Goal: Task Accomplishment & Management: Use online tool/utility

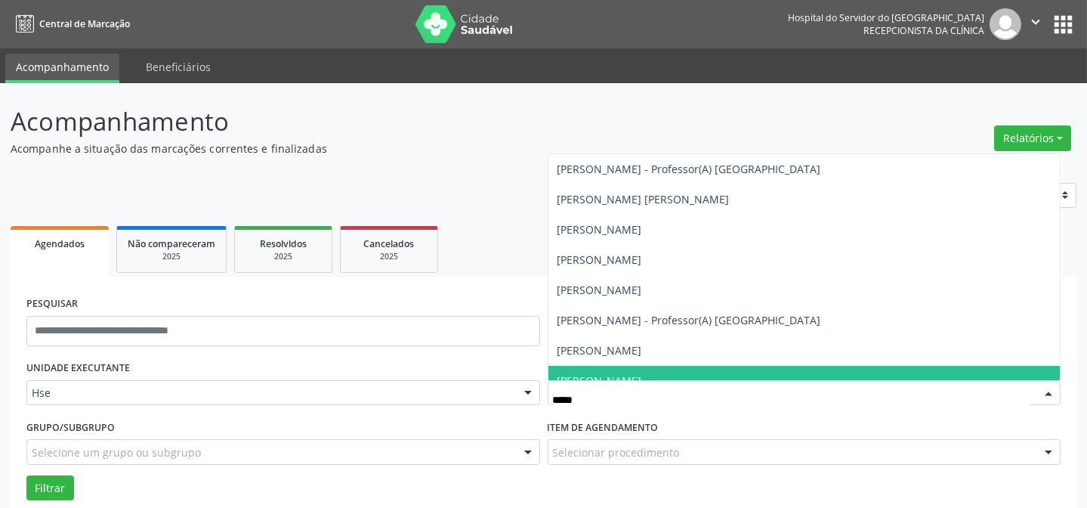
type input "******"
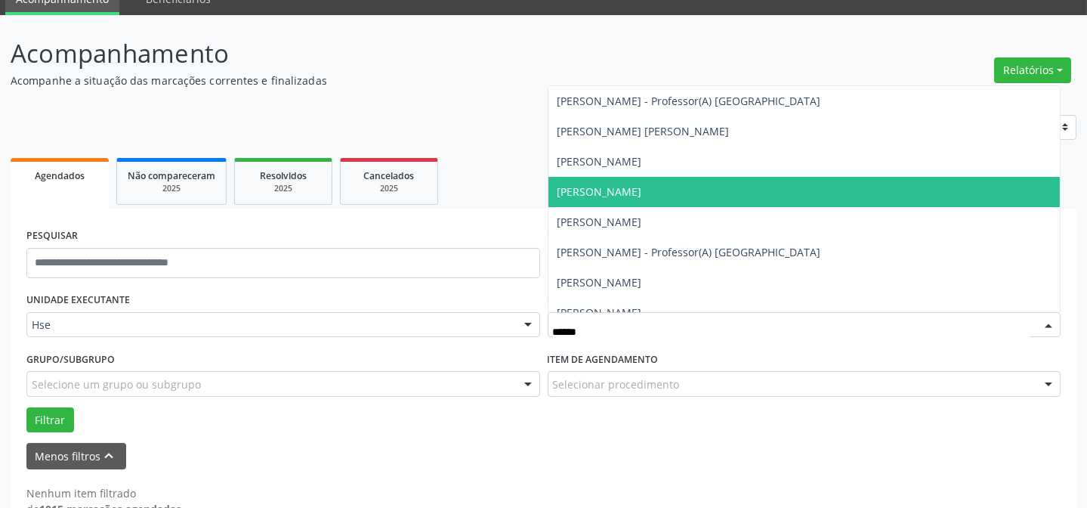
click at [642, 186] on span "[PERSON_NAME]" at bounding box center [599, 191] width 85 height 14
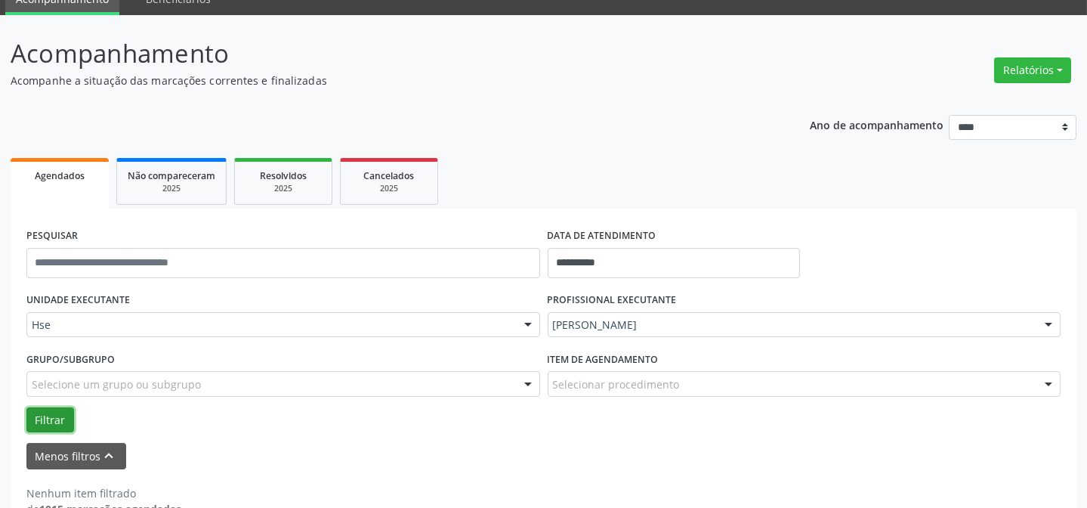
click at [59, 424] on button "Filtrar" at bounding box center [50, 420] width 48 height 26
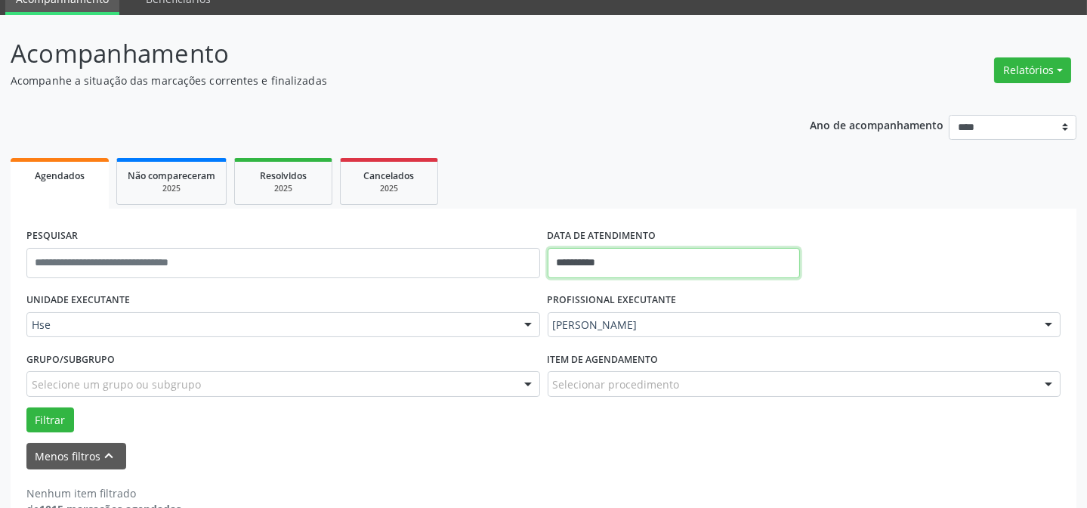
click at [619, 258] on input "**********" at bounding box center [674, 263] width 253 height 30
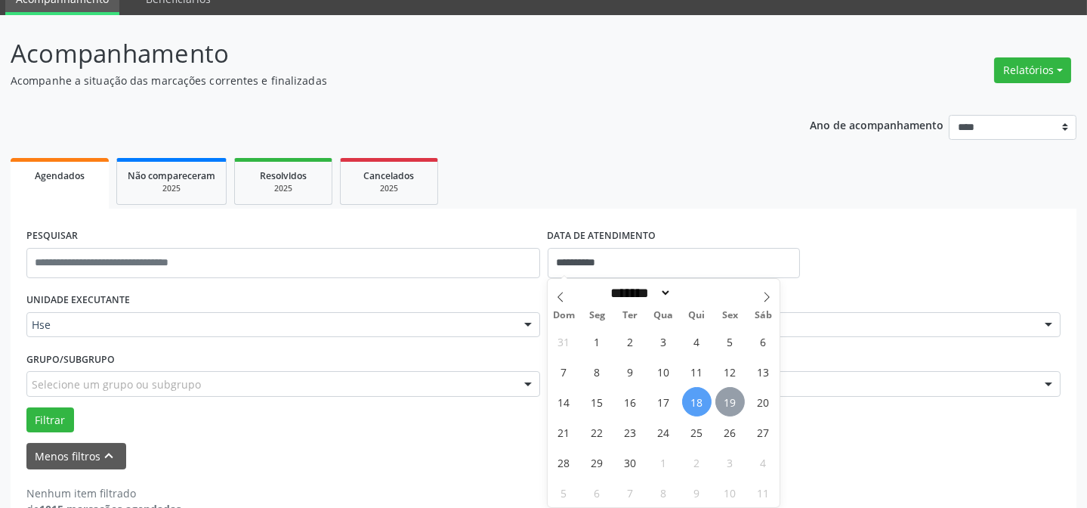
click at [728, 408] on span "19" at bounding box center [729, 401] width 29 height 29
type input "**********"
click at [728, 408] on span "19" at bounding box center [729, 401] width 29 height 29
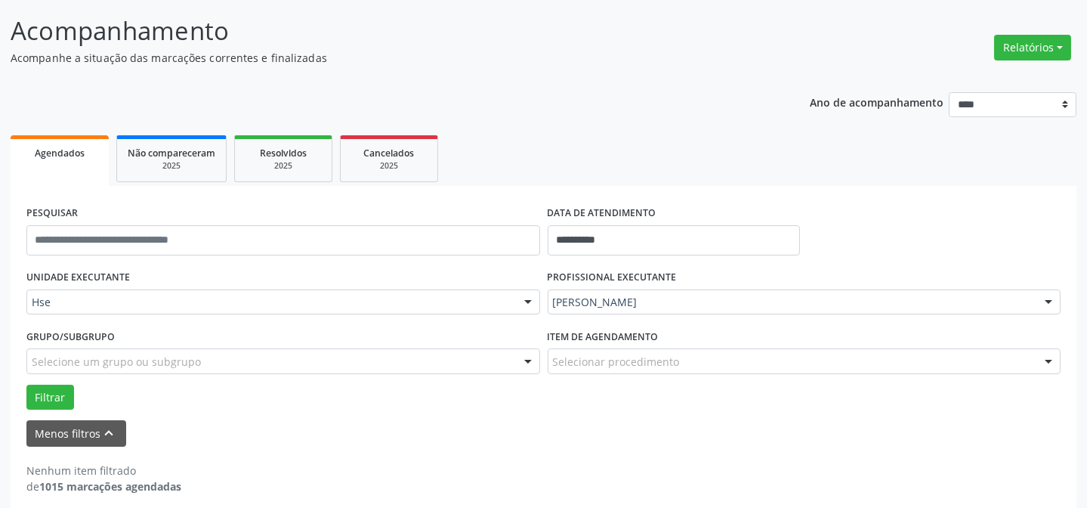
scroll to position [102, 0]
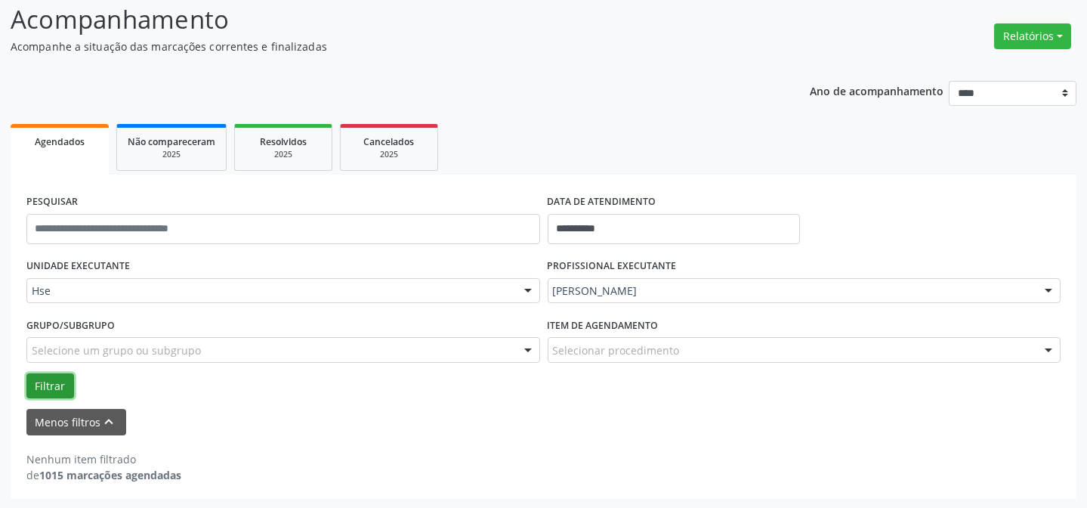
click at [52, 375] on button "Filtrar" at bounding box center [50, 386] width 48 height 26
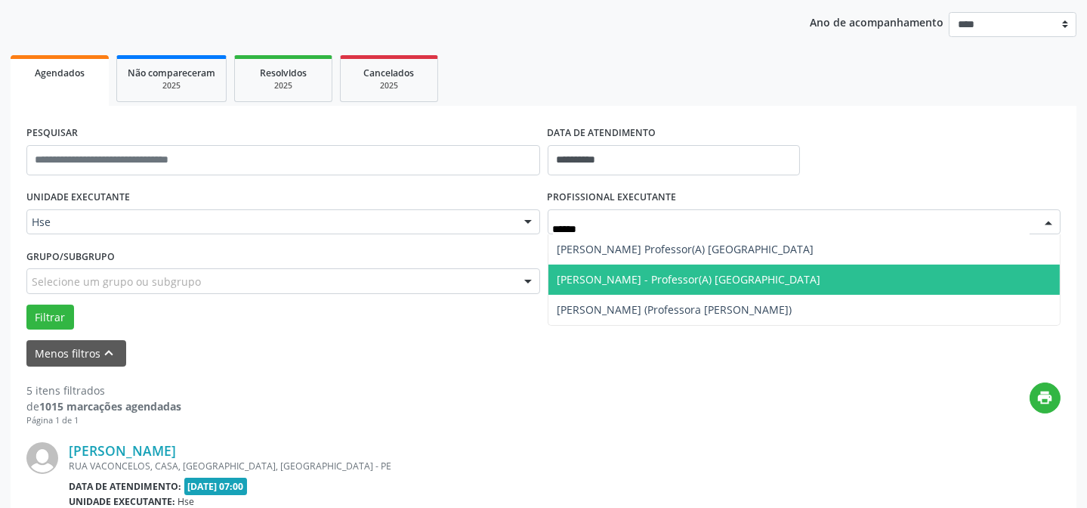
click at [617, 290] on span "[PERSON_NAME] - Professor(A) [GEOGRAPHIC_DATA]" at bounding box center [804, 279] width 512 height 30
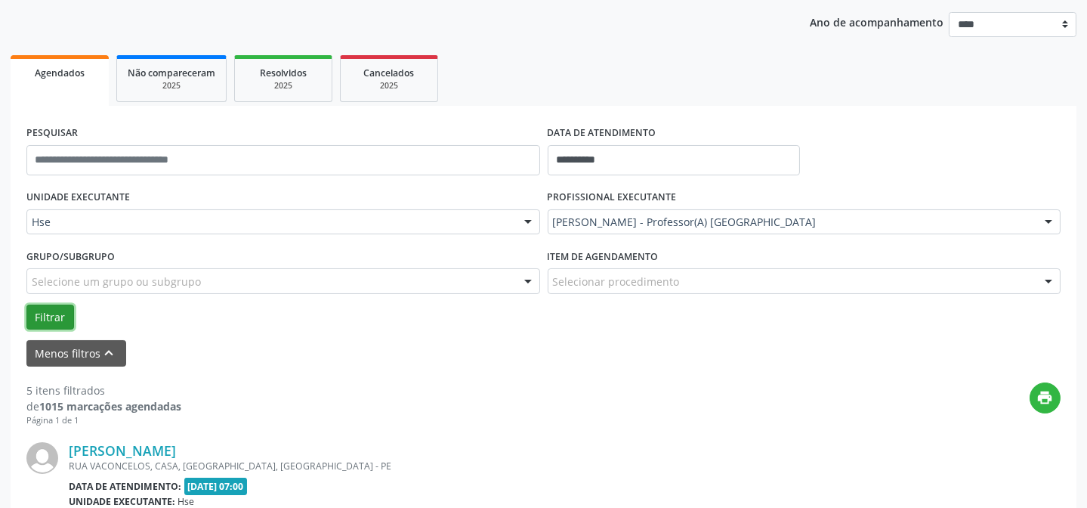
click at [58, 308] on button "Filtrar" at bounding box center [50, 317] width 48 height 26
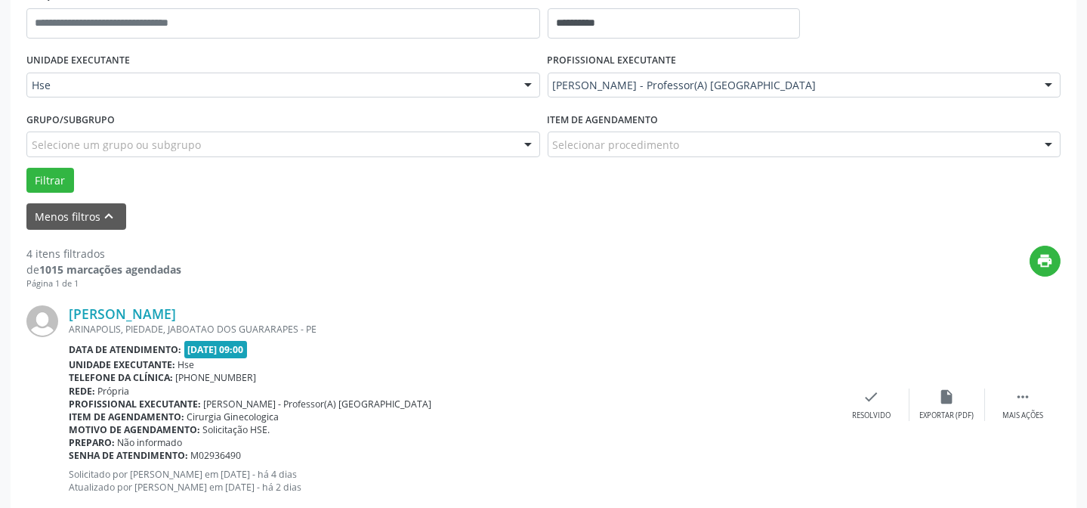
scroll to position [308, 0]
click at [1028, 413] on div "Mais ações" at bounding box center [1022, 414] width 41 height 11
drag, startPoint x: 952, startPoint y: 407, endPoint x: 944, endPoint y: 409, distance: 7.9
click at [944, 409] on div "alarm_off Não compareceu" at bounding box center [947, 404] width 76 height 32
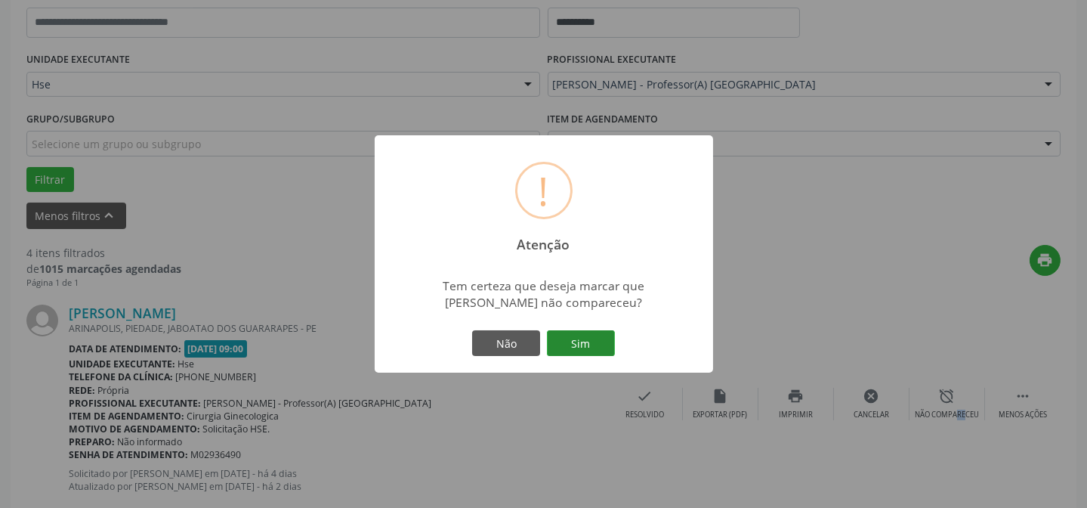
click at [589, 354] on button "Sim" at bounding box center [581, 343] width 68 height 26
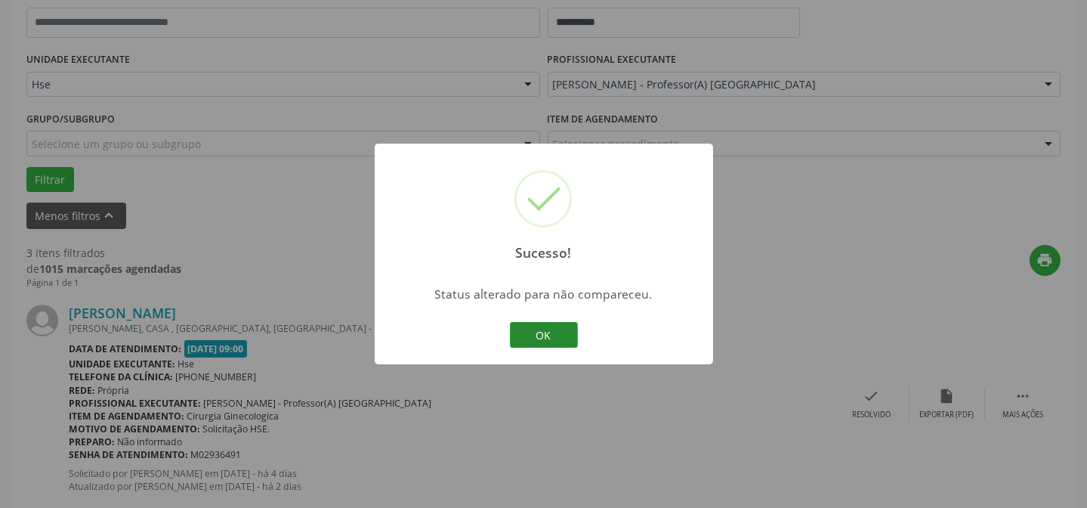
click at [526, 341] on button "OK" at bounding box center [544, 335] width 68 height 26
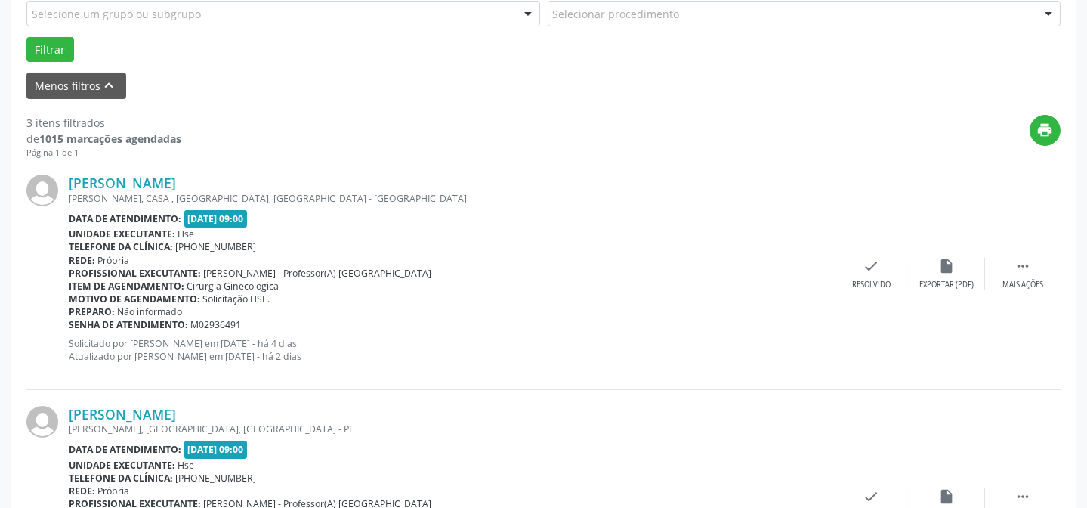
scroll to position [446, 0]
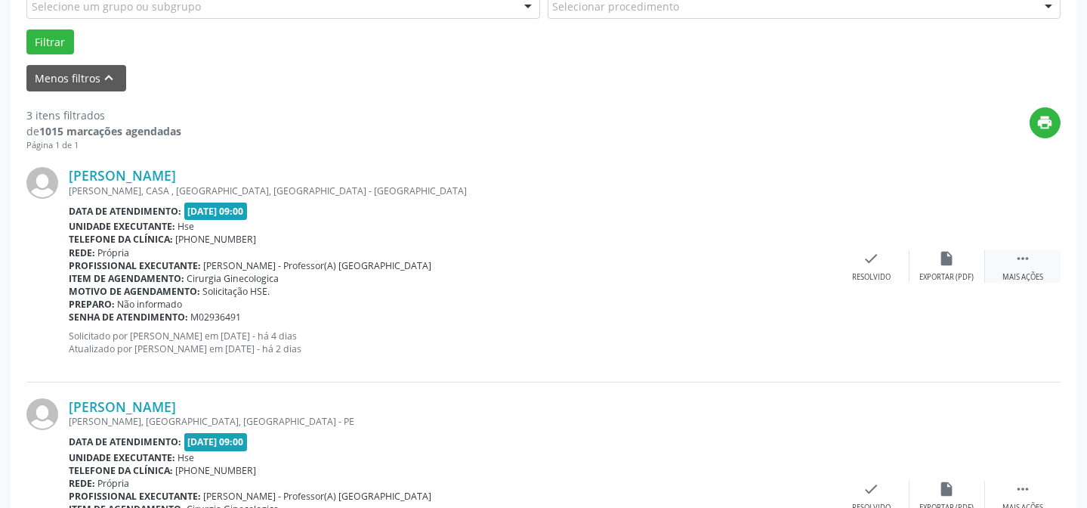
click at [1021, 254] on icon "" at bounding box center [1022, 258] width 17 height 17
click at [945, 262] on icon "alarm_off" at bounding box center [947, 258] width 17 height 17
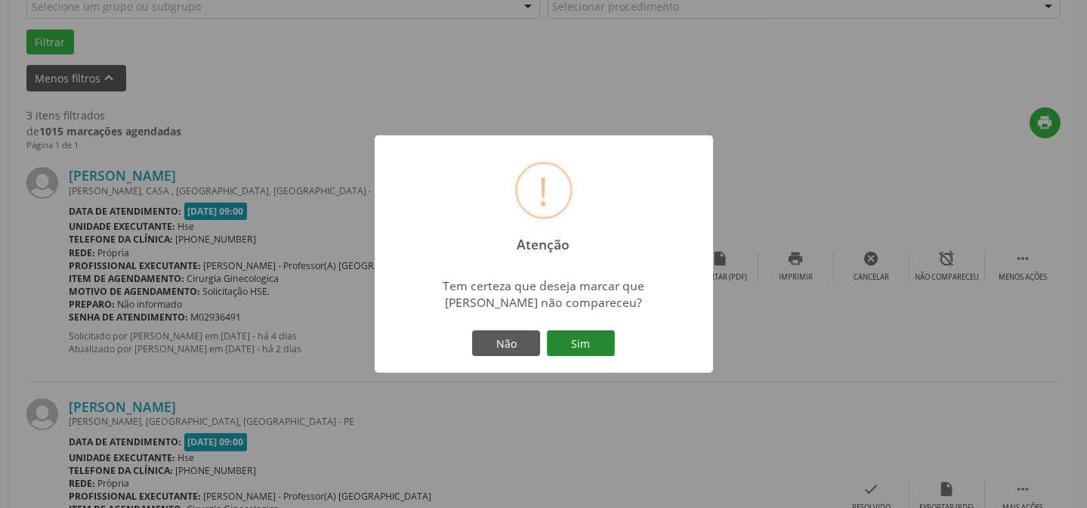
click at [585, 349] on button "Sim" at bounding box center [581, 343] width 68 height 26
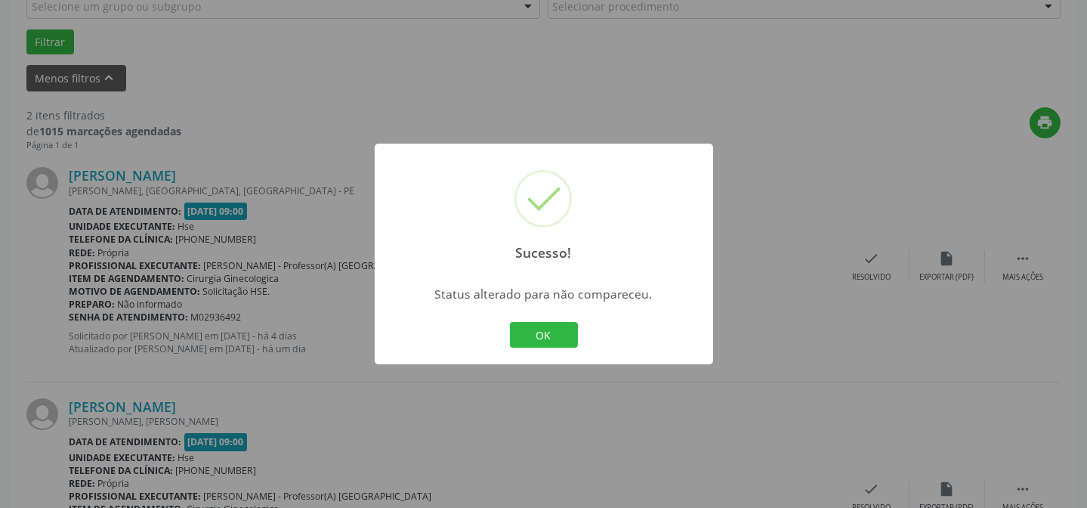
click at [538, 353] on div "Sucesso! × Status alterado para não compareceu. OK Cancel" at bounding box center [544, 254] width 338 height 221
click at [538, 345] on button "OK" at bounding box center [544, 335] width 68 height 26
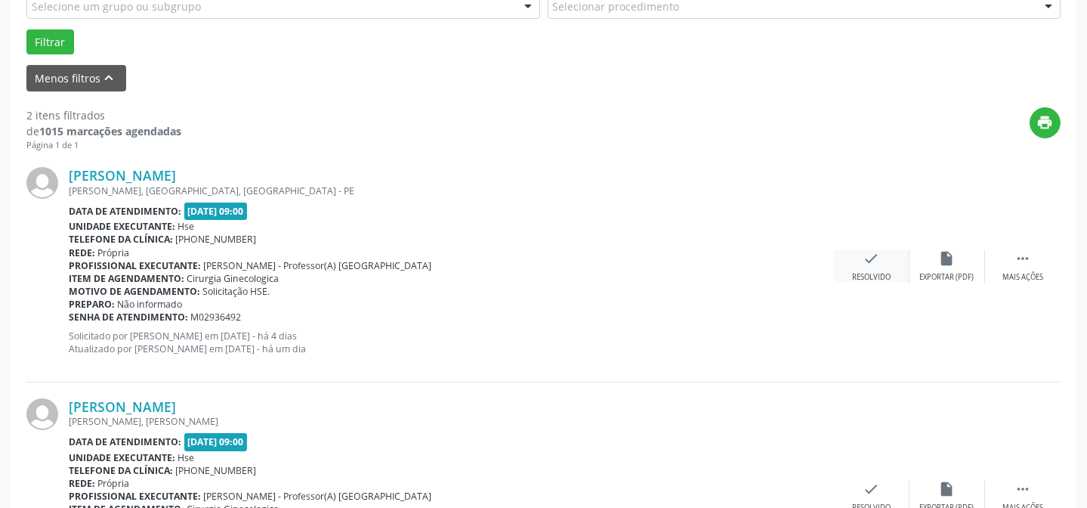
click at [894, 272] on div "check Resolvido" at bounding box center [872, 266] width 76 height 32
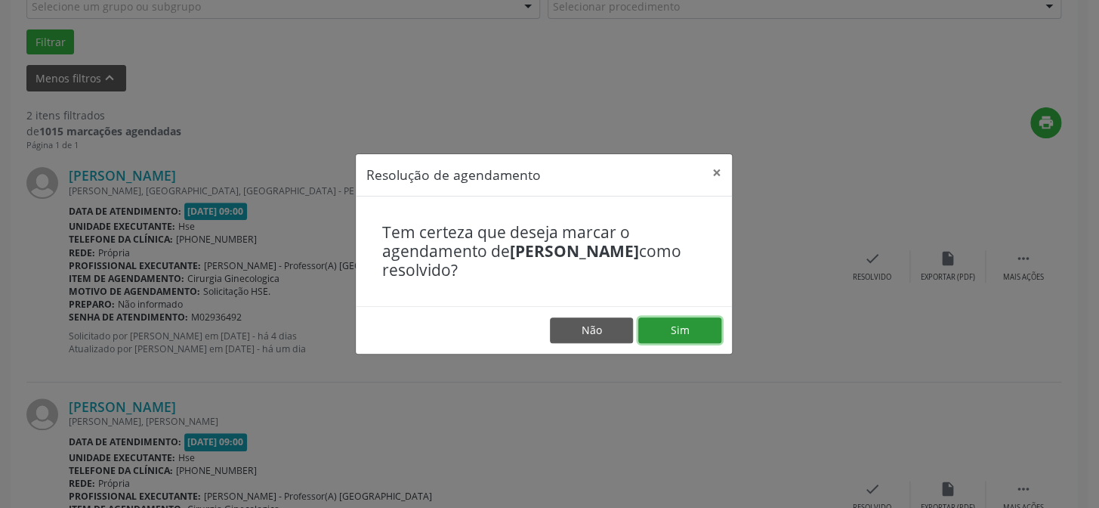
drag, startPoint x: 669, startPoint y: 336, endPoint x: 633, endPoint y: 318, distance: 40.5
click at [667, 337] on button "Sim" at bounding box center [679, 330] width 83 height 26
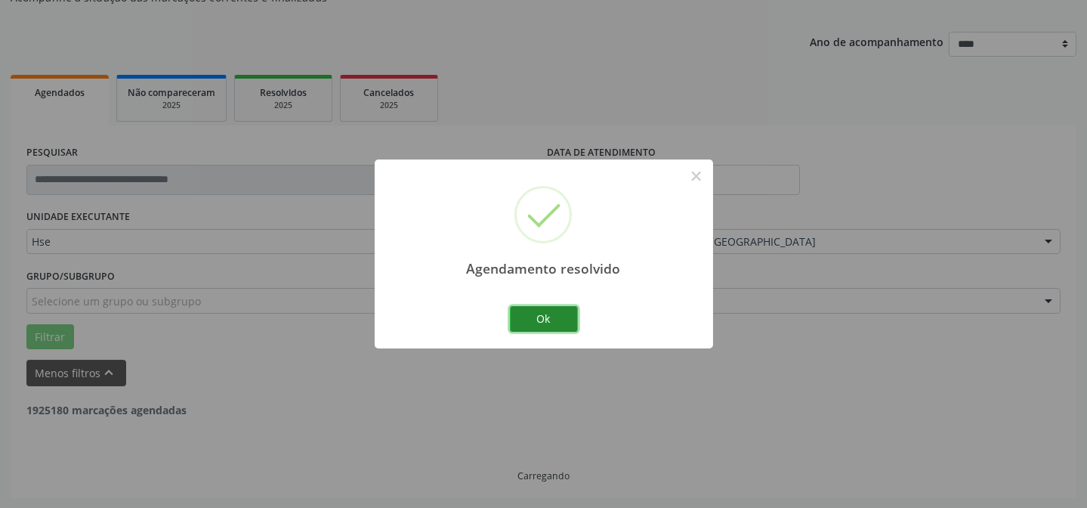
click at [535, 315] on button "Ok" at bounding box center [544, 319] width 68 height 26
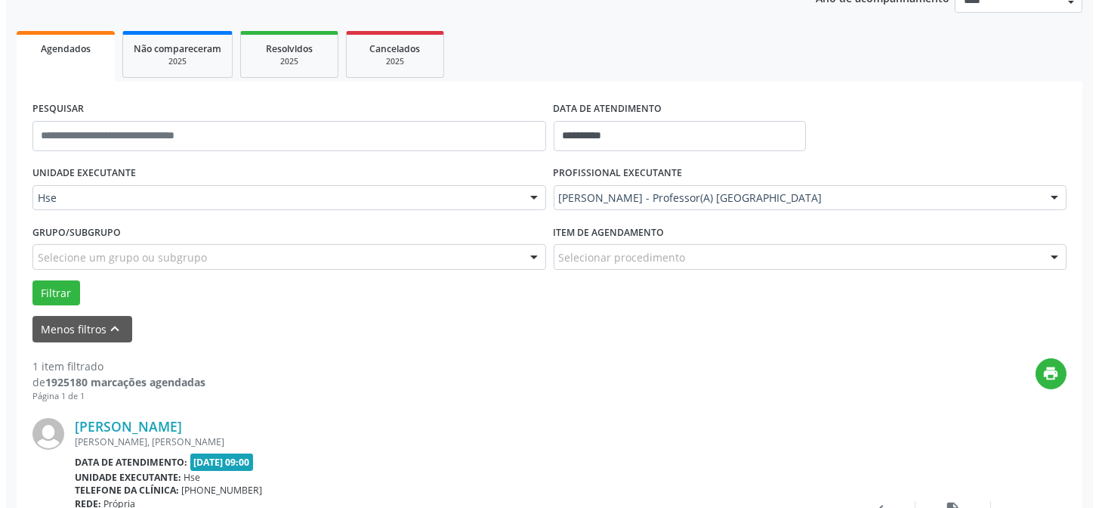
scroll to position [219, 0]
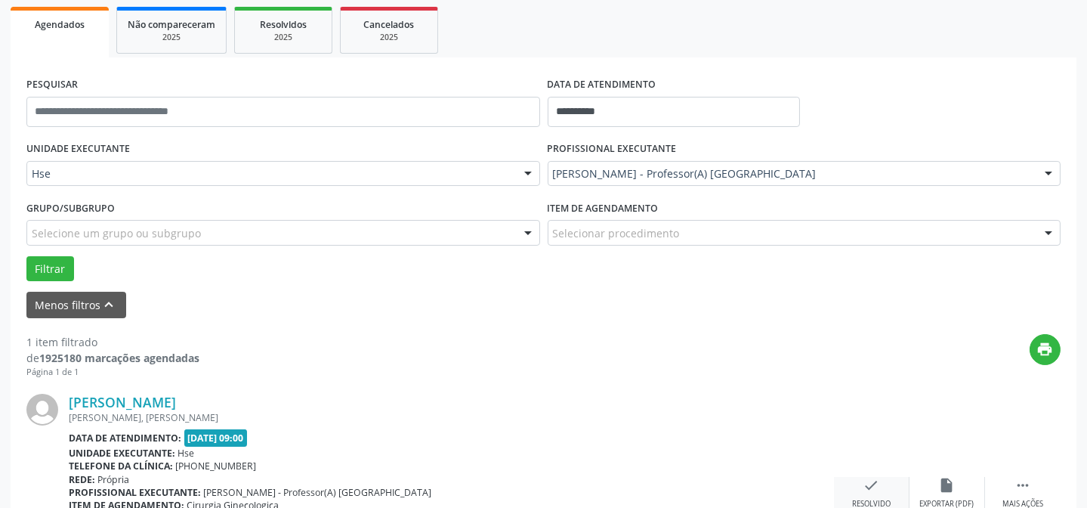
click at [873, 483] on icon "check" at bounding box center [871, 485] width 17 height 17
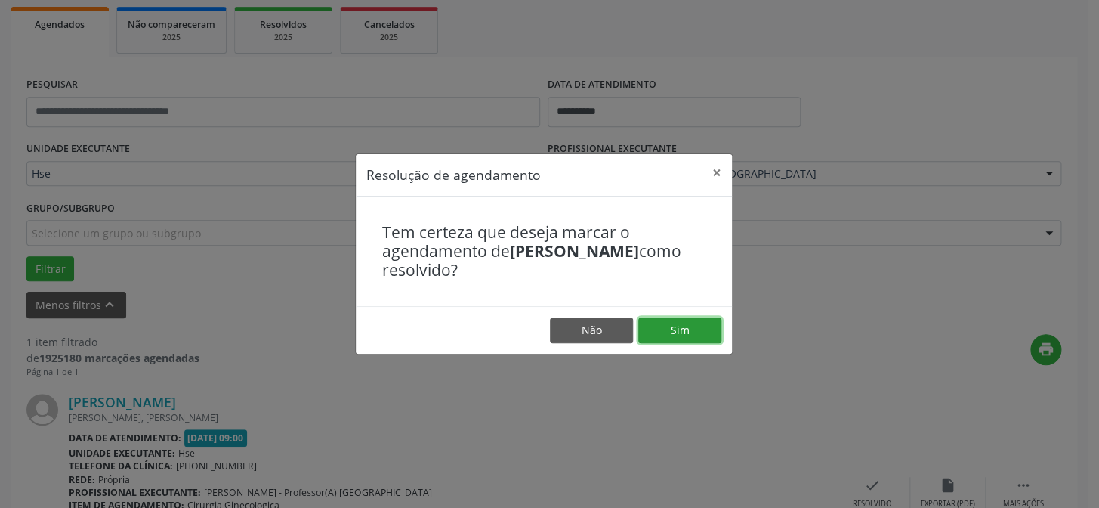
click at [698, 328] on button "Sim" at bounding box center [679, 330] width 83 height 26
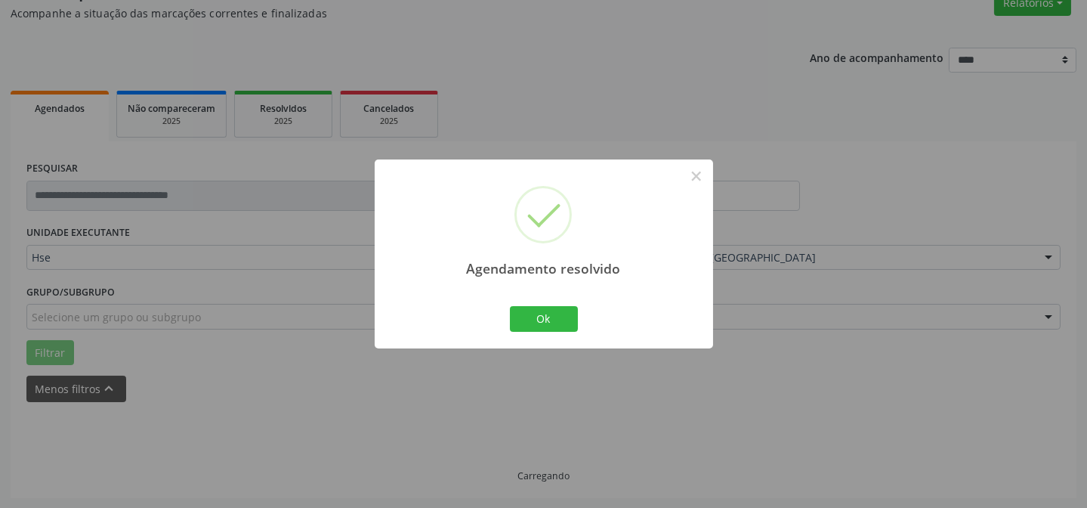
scroll to position [102, 0]
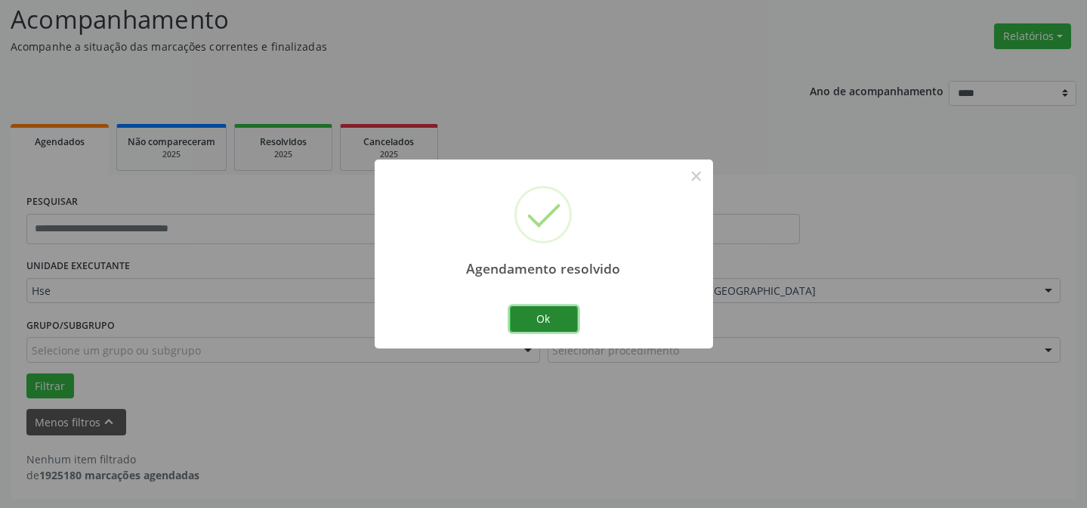
click at [526, 313] on button "Ok" at bounding box center [544, 319] width 68 height 26
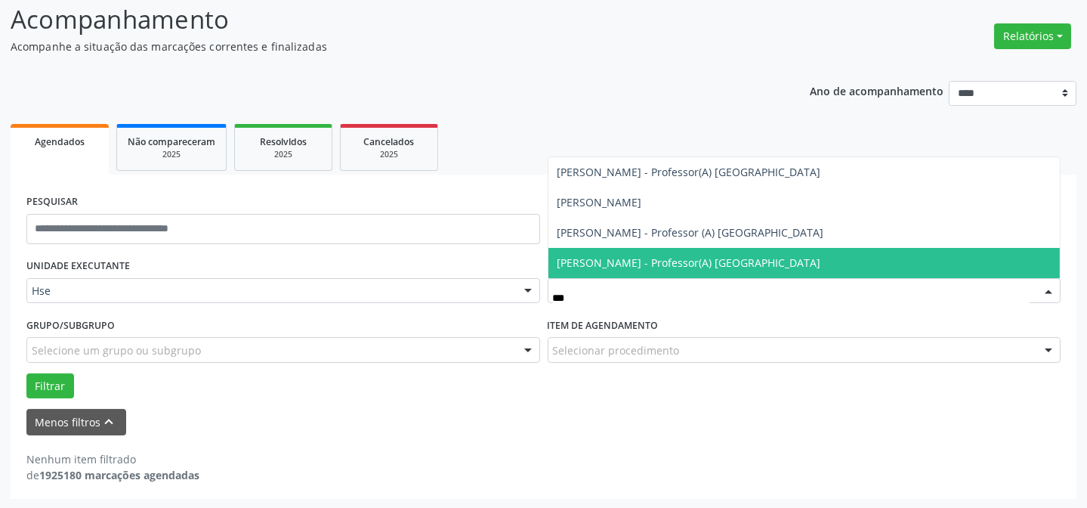
type input "****"
click at [604, 266] on span "[PERSON_NAME] - Professor (A) [GEOGRAPHIC_DATA]" at bounding box center [690, 262] width 267 height 14
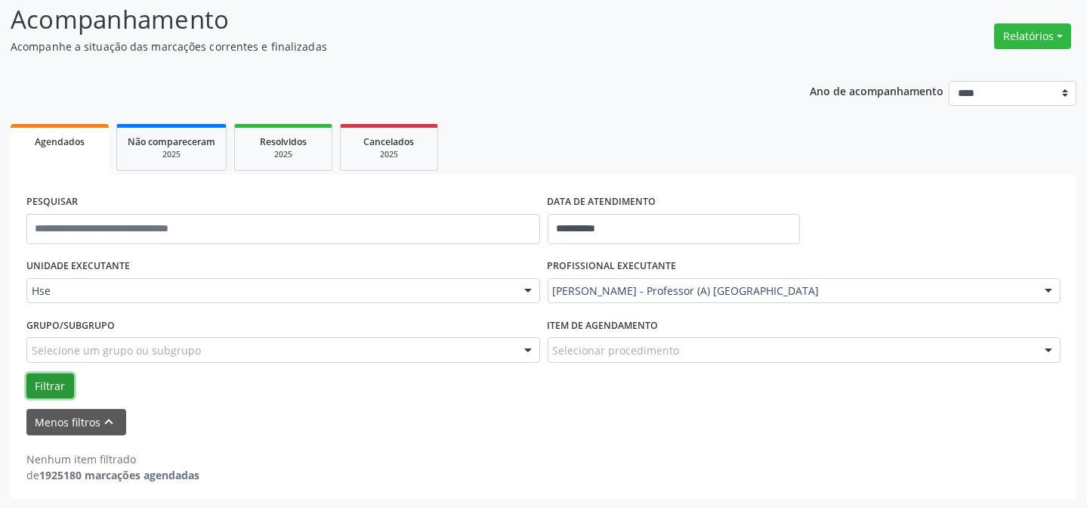
click at [37, 380] on button "Filtrar" at bounding box center [50, 386] width 48 height 26
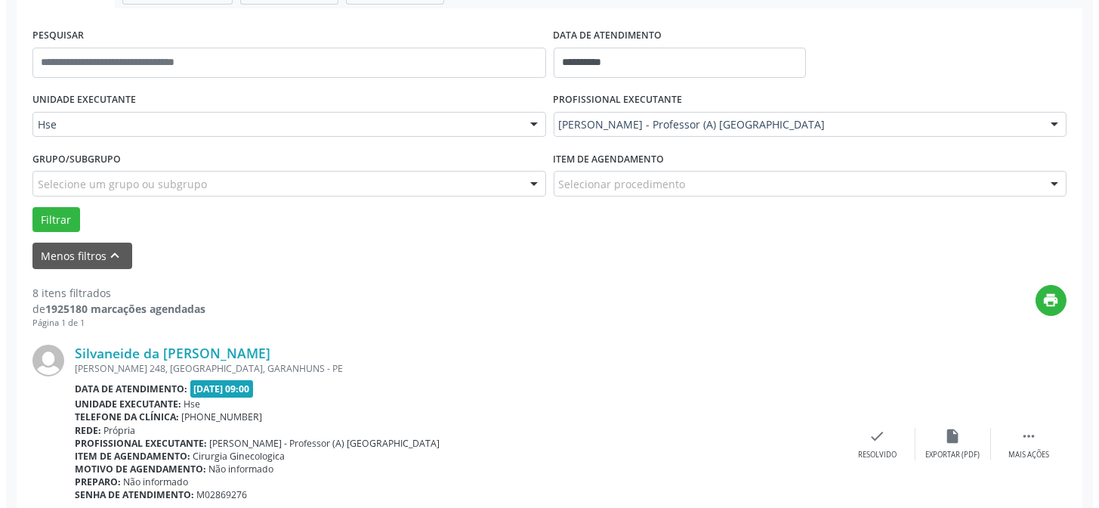
scroll to position [308, 0]
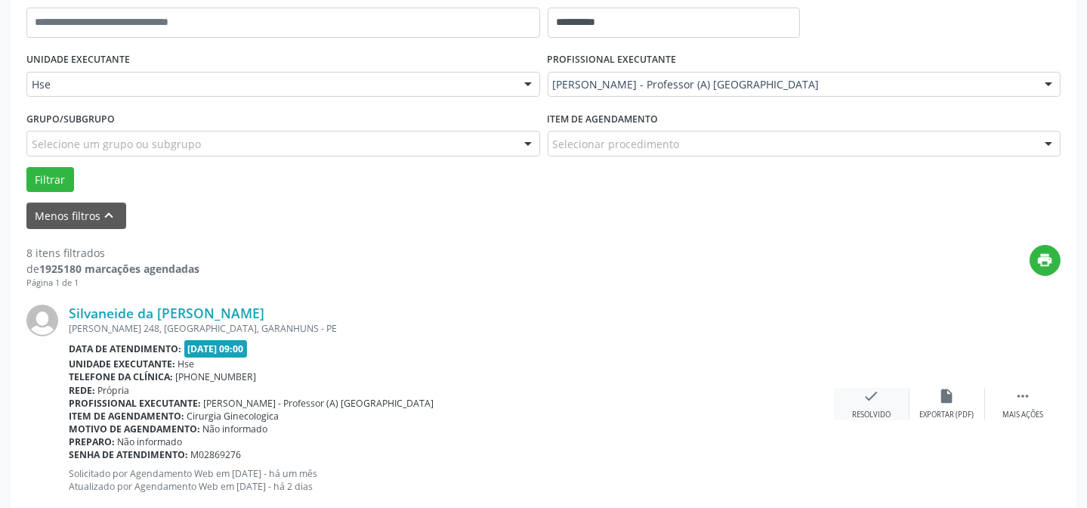
click at [842, 409] on div "check Resolvido" at bounding box center [872, 404] width 76 height 32
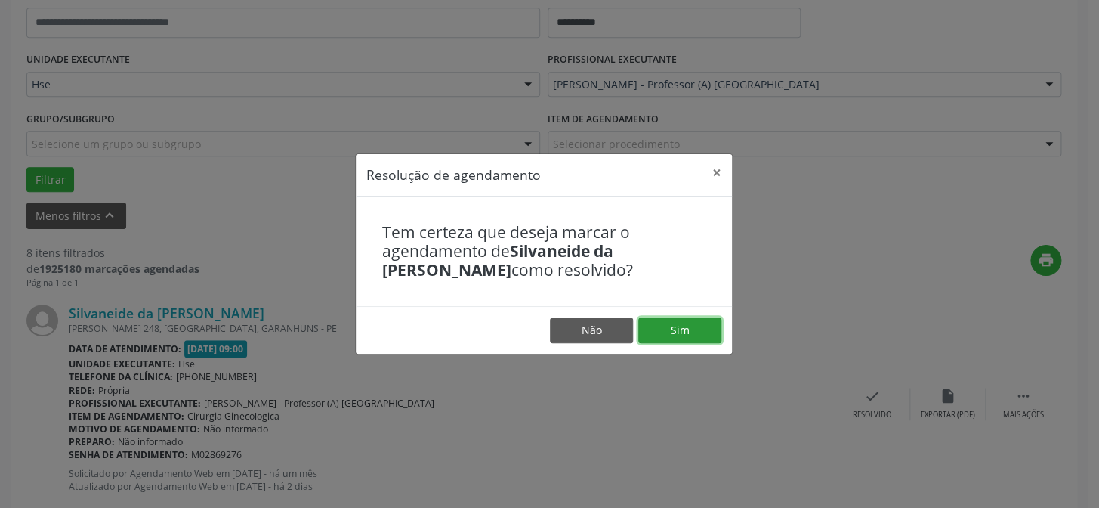
click at [703, 329] on button "Sim" at bounding box center [679, 330] width 83 height 26
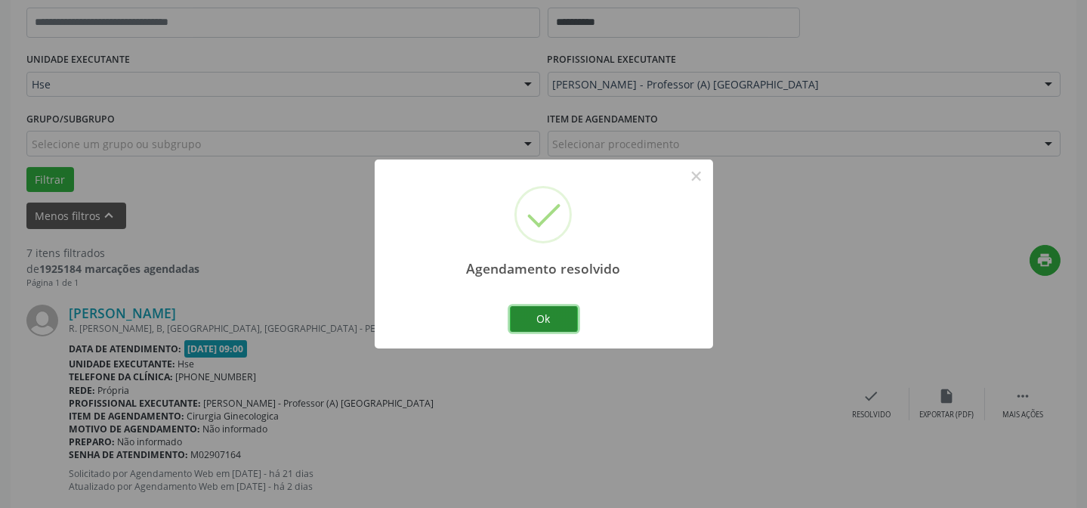
click at [517, 317] on button "Ok" at bounding box center [544, 319] width 68 height 26
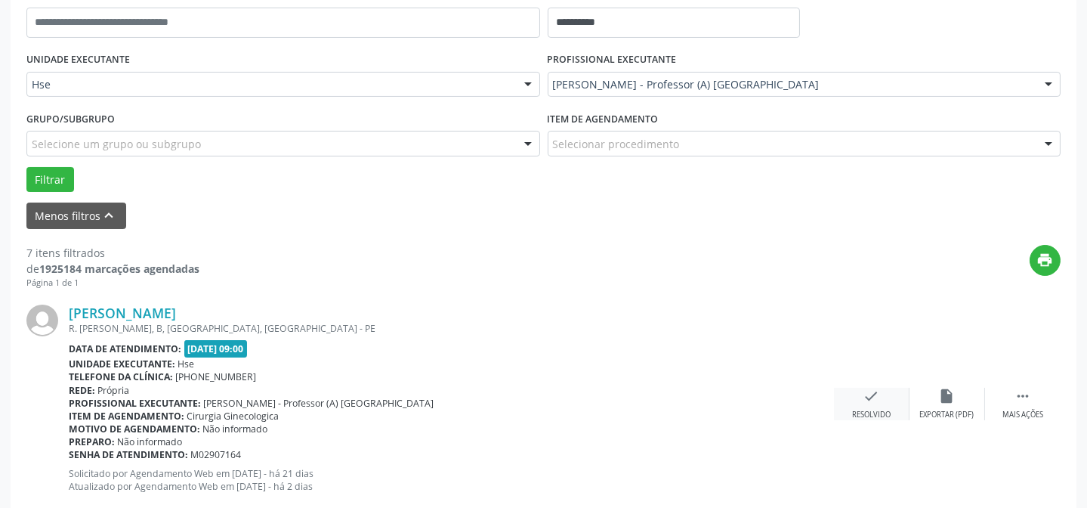
click at [871, 405] on div "check Resolvido" at bounding box center [872, 404] width 76 height 32
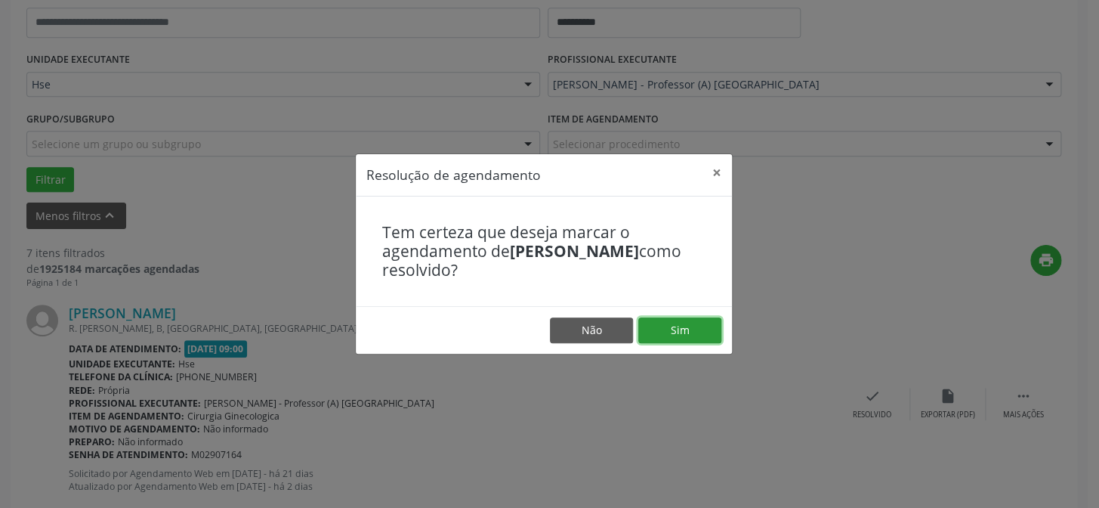
click at [694, 333] on button "Sim" at bounding box center [679, 330] width 83 height 26
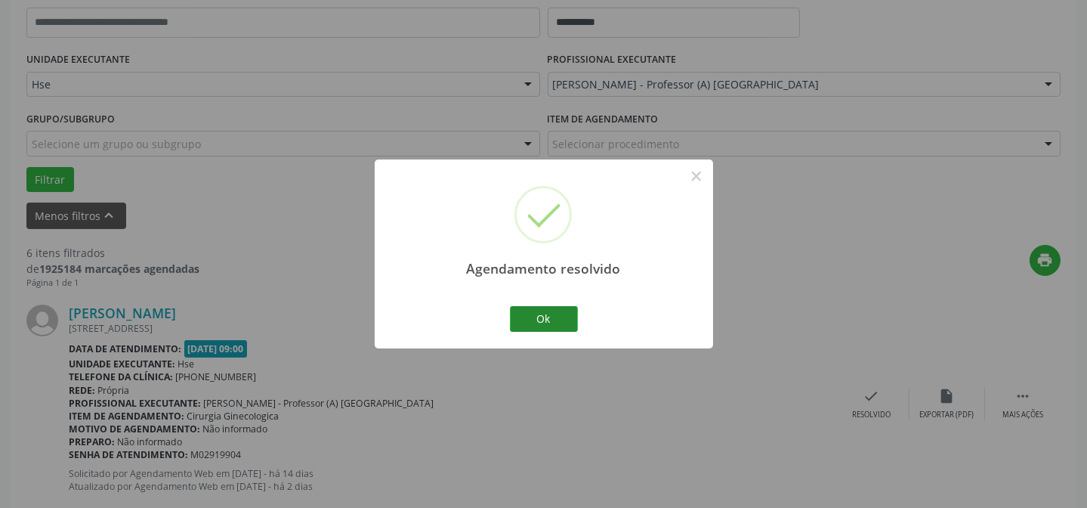
click at [576, 324] on div "Ok Cancel" at bounding box center [543, 319] width 75 height 32
click at [556, 324] on button "Ok" at bounding box center [544, 319] width 68 height 26
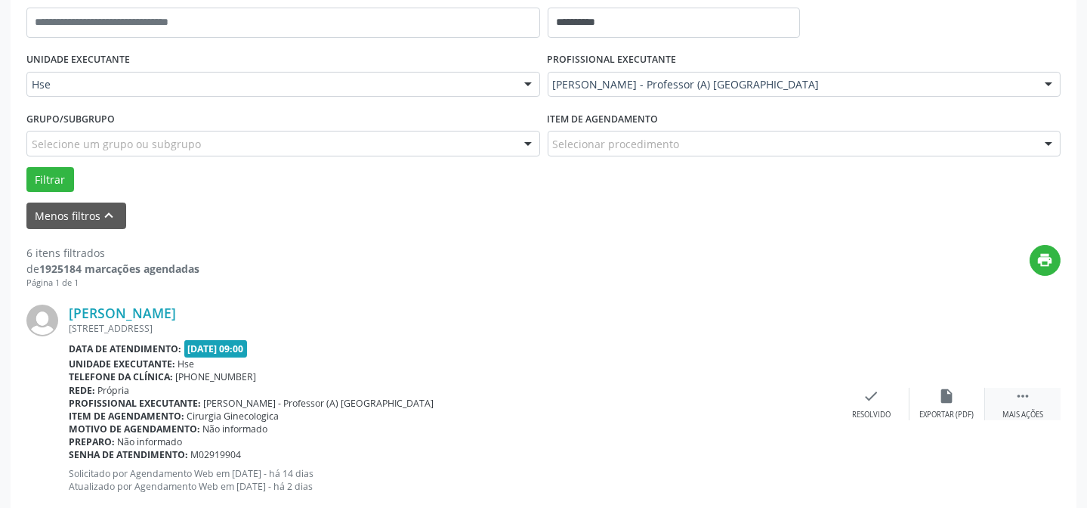
click at [1035, 403] on div " Mais ações" at bounding box center [1023, 404] width 76 height 32
click at [941, 406] on div "alarm_off Não compareceu" at bounding box center [947, 404] width 76 height 32
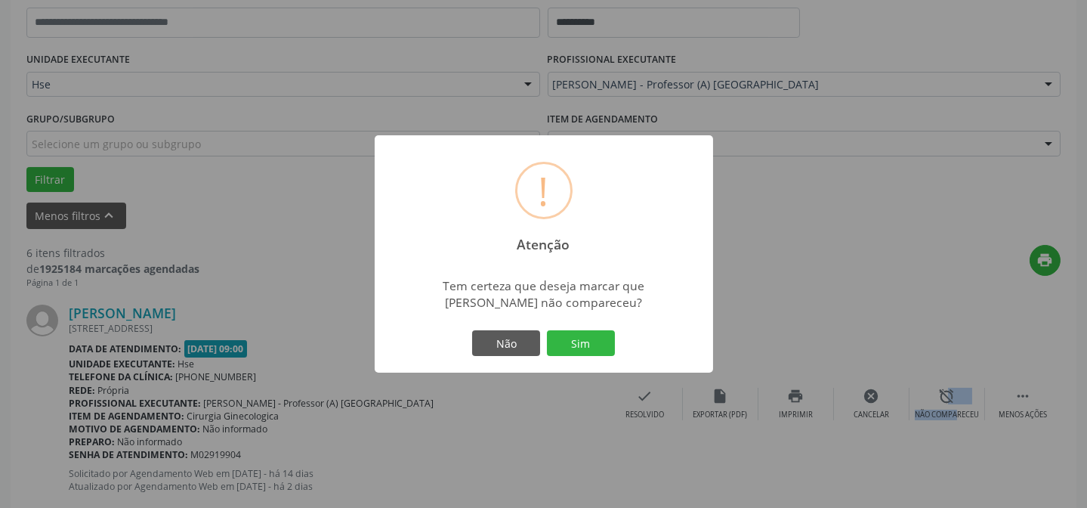
click at [613, 356] on button "Sim" at bounding box center [581, 343] width 68 height 26
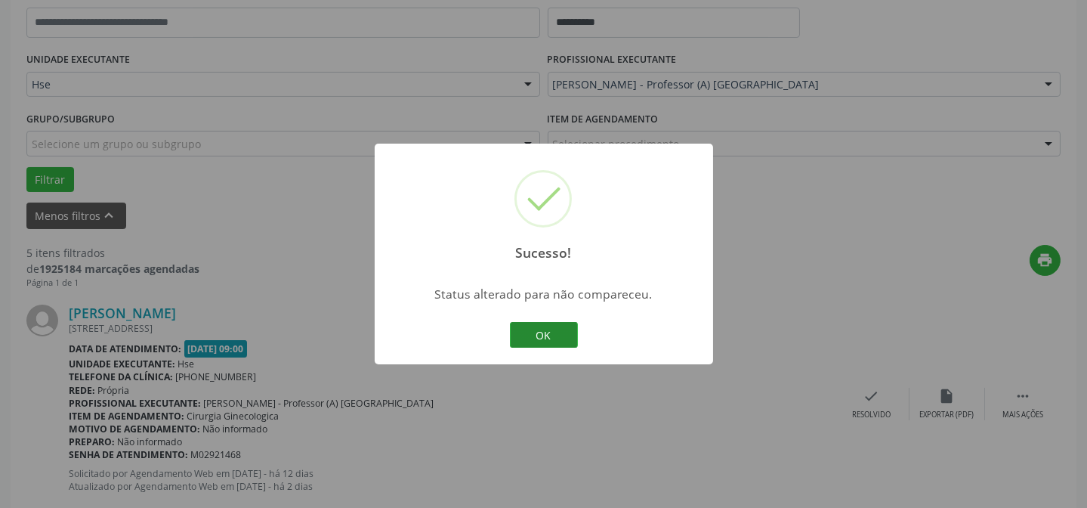
click at [540, 347] on button "OK" at bounding box center [544, 335] width 68 height 26
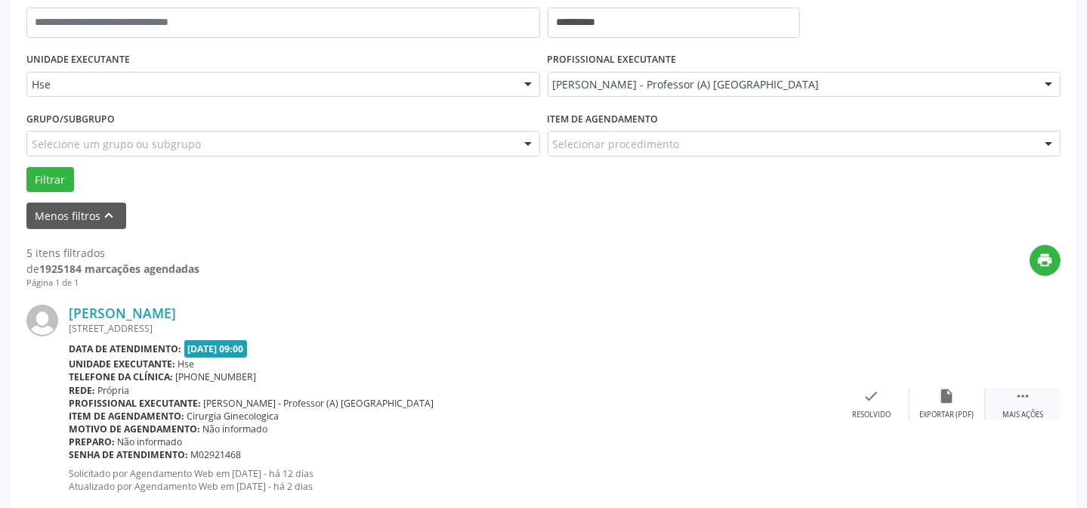
click at [999, 406] on div " Mais ações" at bounding box center [1023, 404] width 76 height 32
click at [947, 405] on div "alarm_off Não compareceu" at bounding box center [947, 404] width 76 height 32
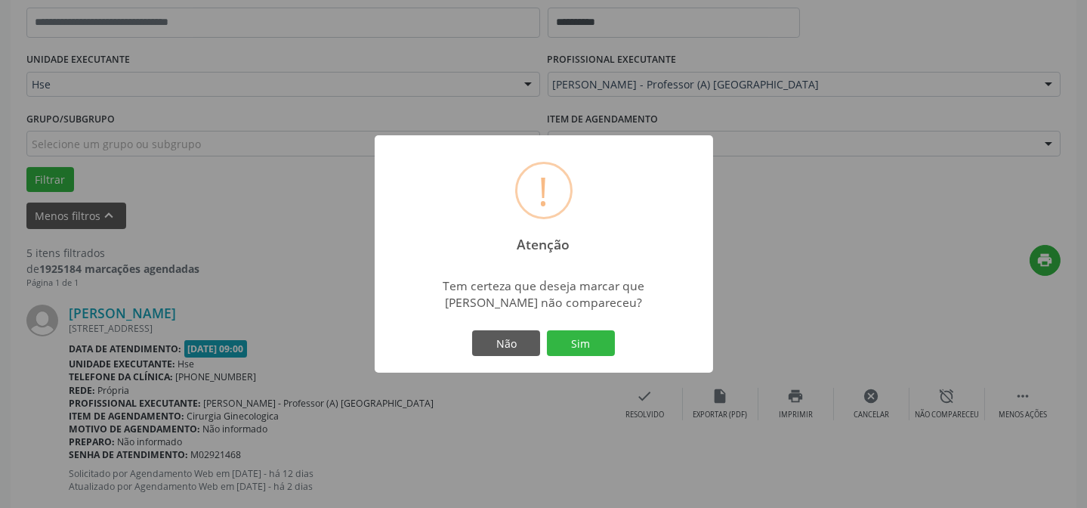
click at [601, 357] on div "Não Sim" at bounding box center [544, 343] width 150 height 32
click at [598, 347] on button "Sim" at bounding box center [581, 343] width 68 height 26
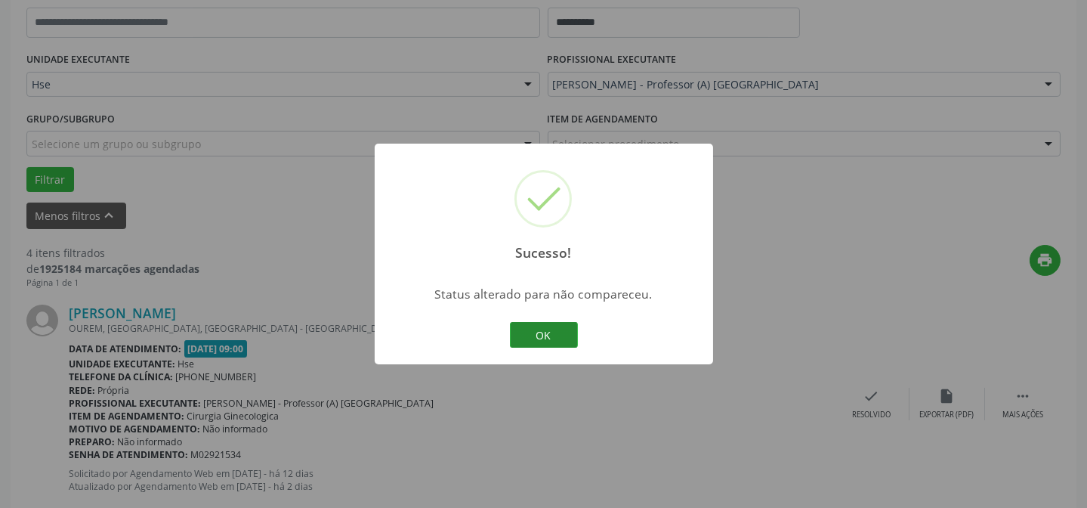
click at [524, 343] on button "OK" at bounding box center [544, 335] width 68 height 26
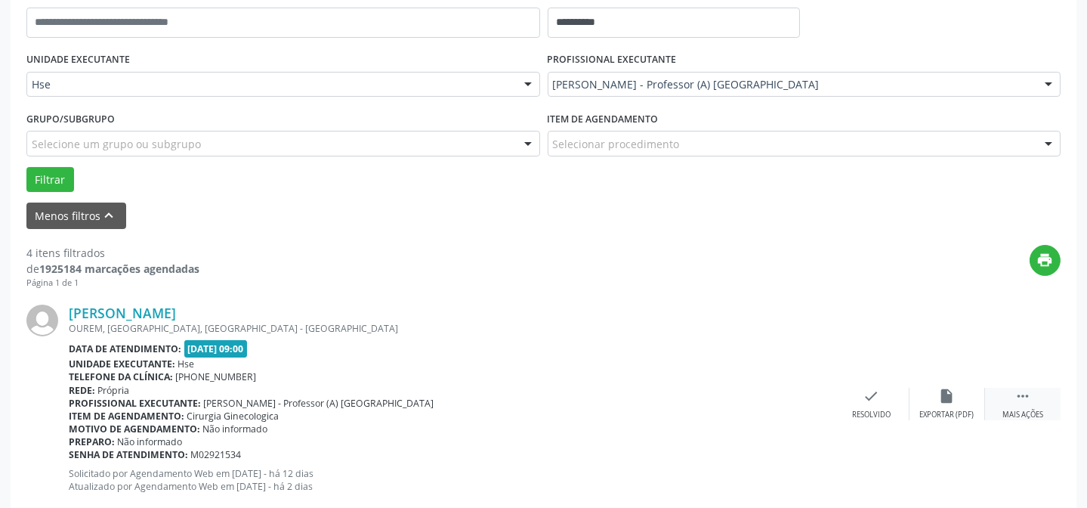
click at [1039, 406] on div " Mais ações" at bounding box center [1023, 404] width 76 height 32
click at [938, 403] on div "alarm_off Não compareceu" at bounding box center [947, 404] width 76 height 32
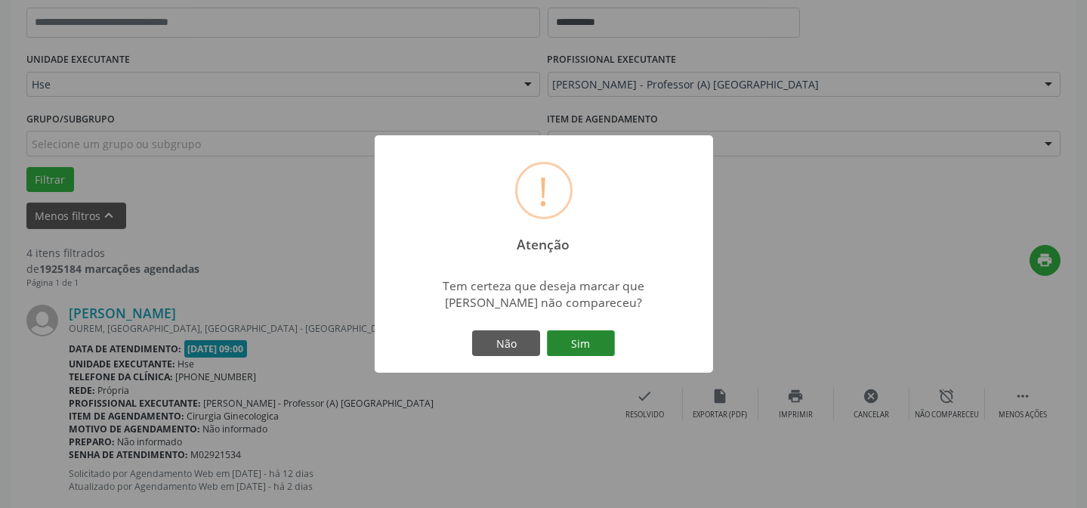
click at [596, 351] on button "Sim" at bounding box center [581, 343] width 68 height 26
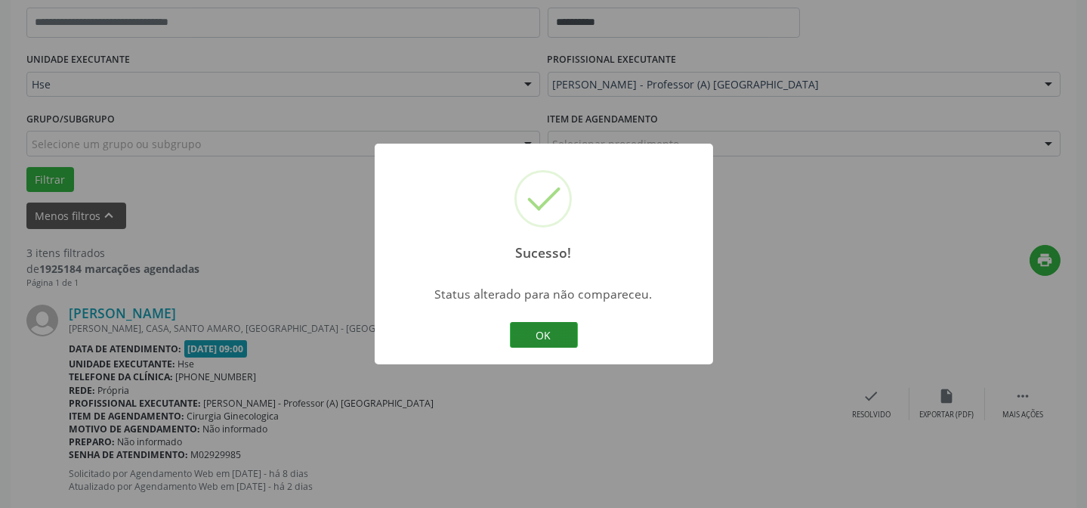
click at [547, 332] on button "OK" at bounding box center [544, 335] width 68 height 26
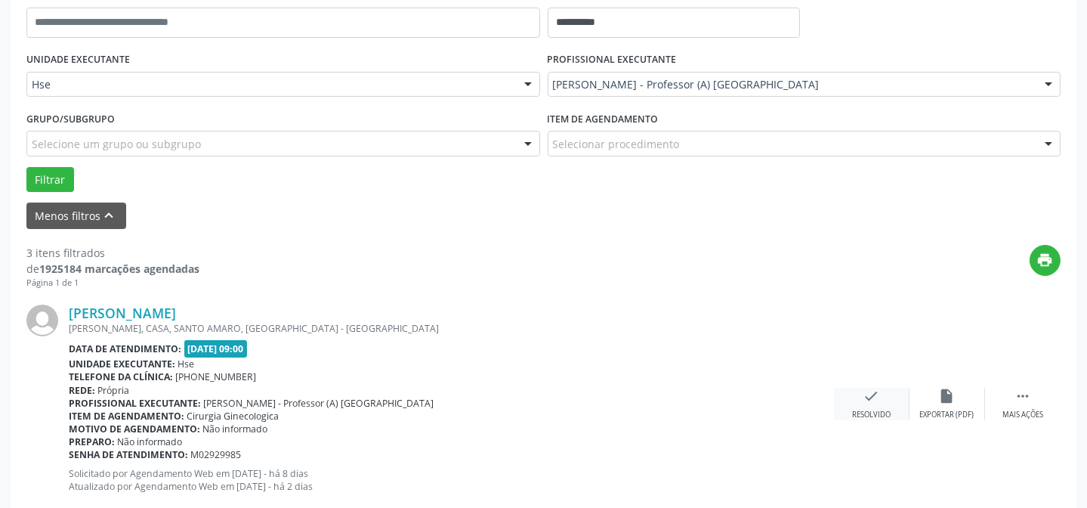
click at [855, 406] on div "check Resolvido" at bounding box center [872, 404] width 76 height 32
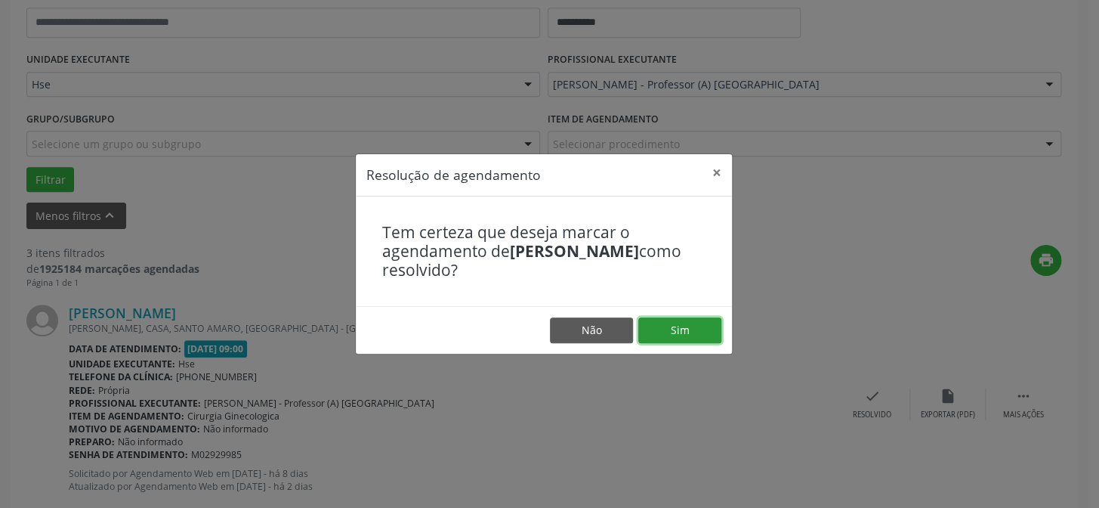
click at [689, 331] on button "Sim" at bounding box center [679, 330] width 83 height 26
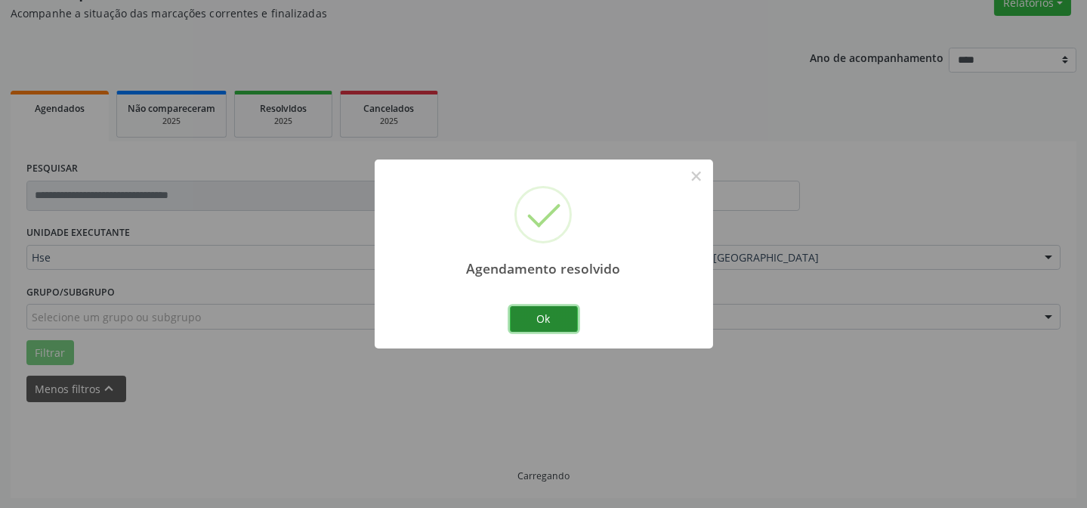
click at [552, 325] on button "Ok" at bounding box center [544, 319] width 68 height 26
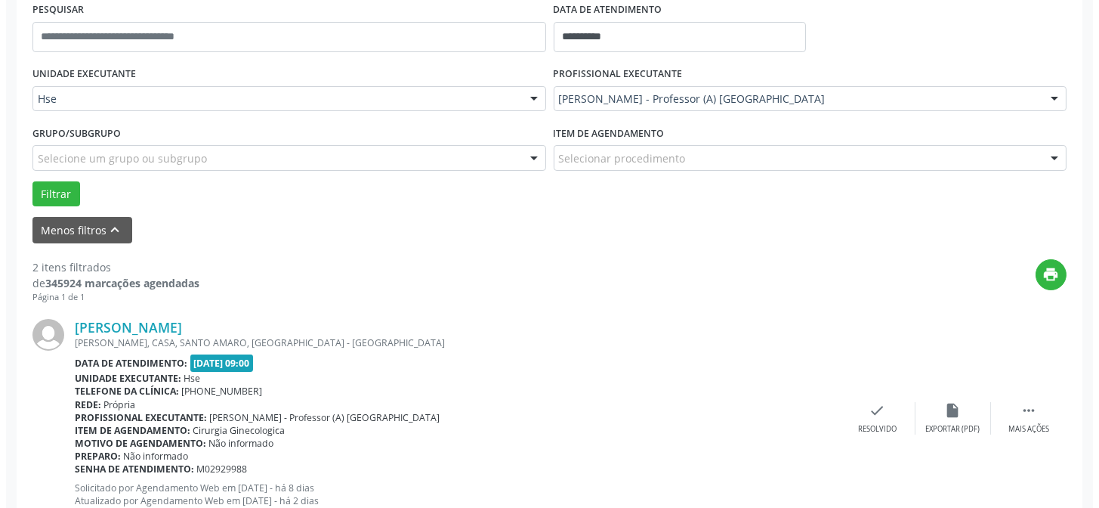
scroll to position [409, 0]
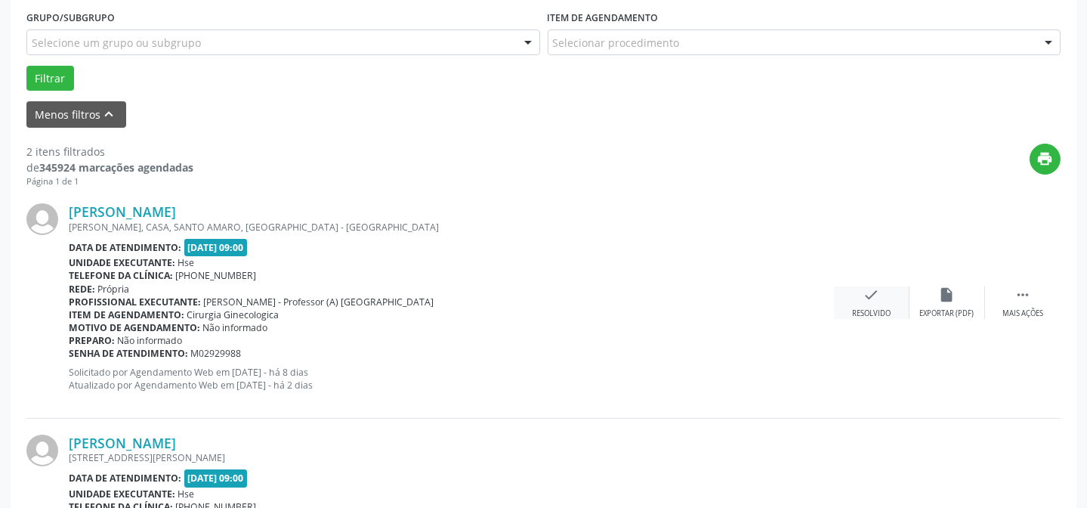
click at [860, 312] on div "Resolvido" at bounding box center [871, 313] width 39 height 11
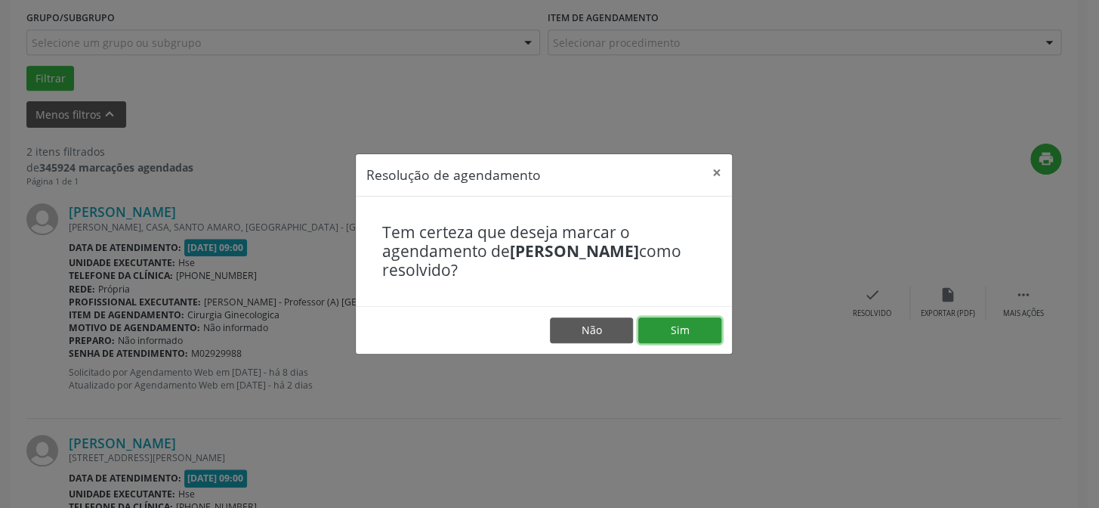
drag, startPoint x: 694, startPoint y: 341, endPoint x: 665, endPoint y: 336, distance: 29.8
click at [694, 341] on button "Sim" at bounding box center [679, 330] width 83 height 26
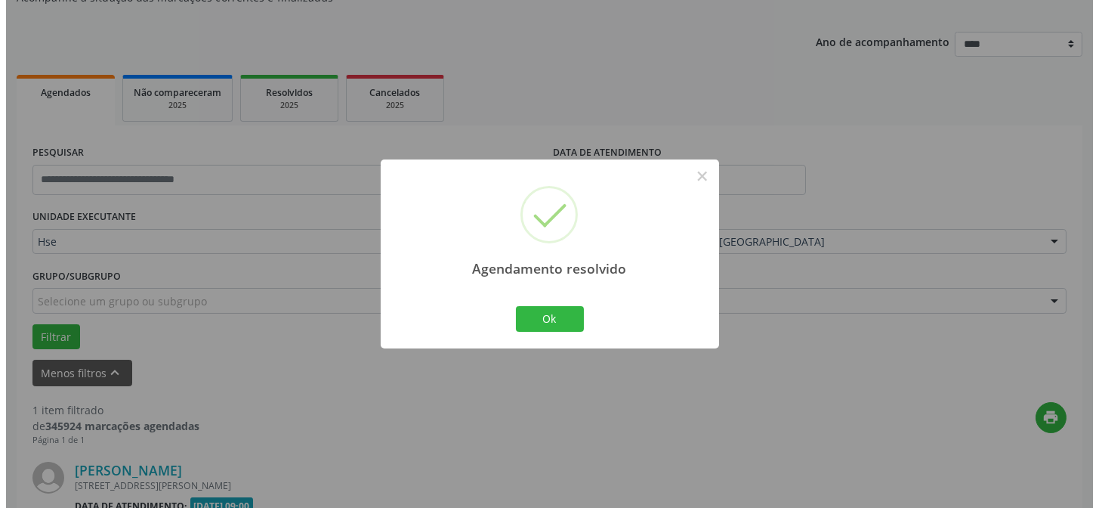
scroll to position [345, 0]
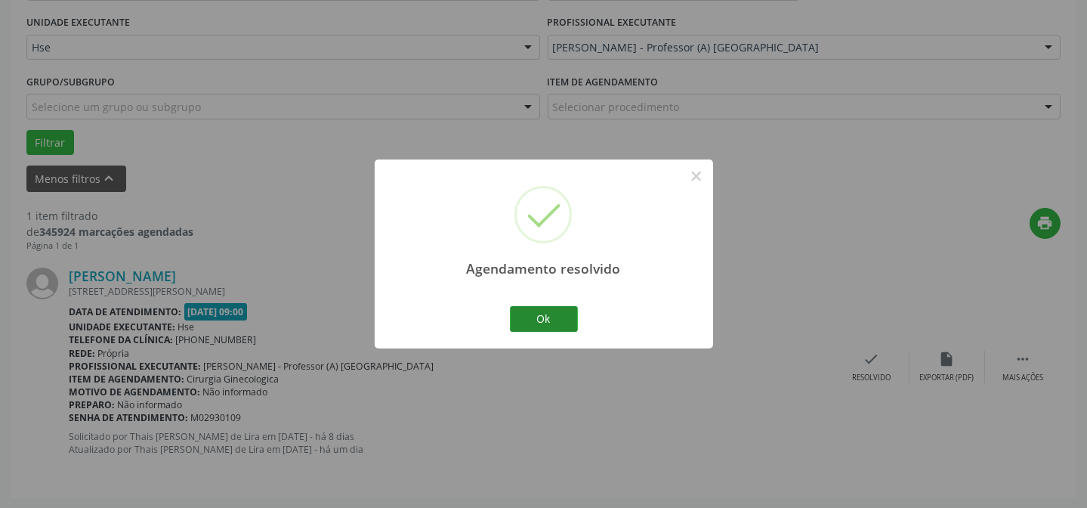
drag, startPoint x: 566, startPoint y: 333, endPoint x: 551, endPoint y: 330, distance: 15.4
click at [564, 333] on div "Ok Cancel" at bounding box center [543, 319] width 75 height 32
click at [548, 323] on button "Ok" at bounding box center [544, 319] width 68 height 26
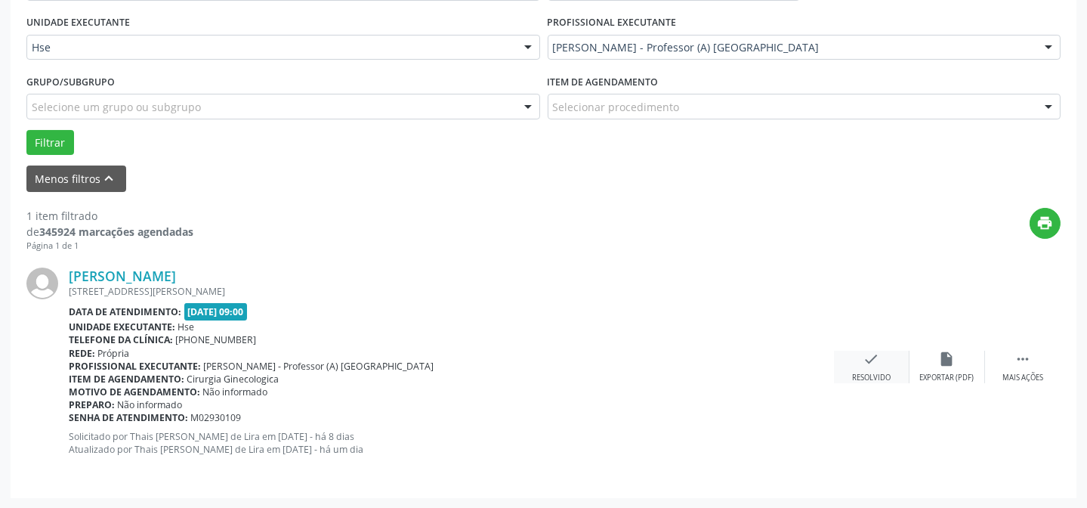
click at [888, 360] on div "check Resolvido" at bounding box center [872, 366] width 76 height 32
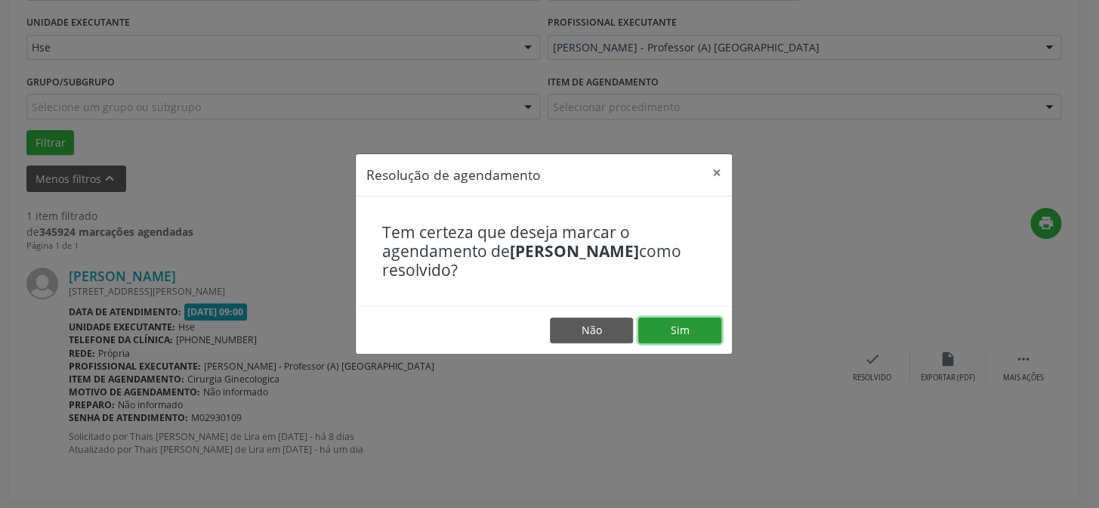
click at [706, 329] on button "Sim" at bounding box center [679, 330] width 83 height 26
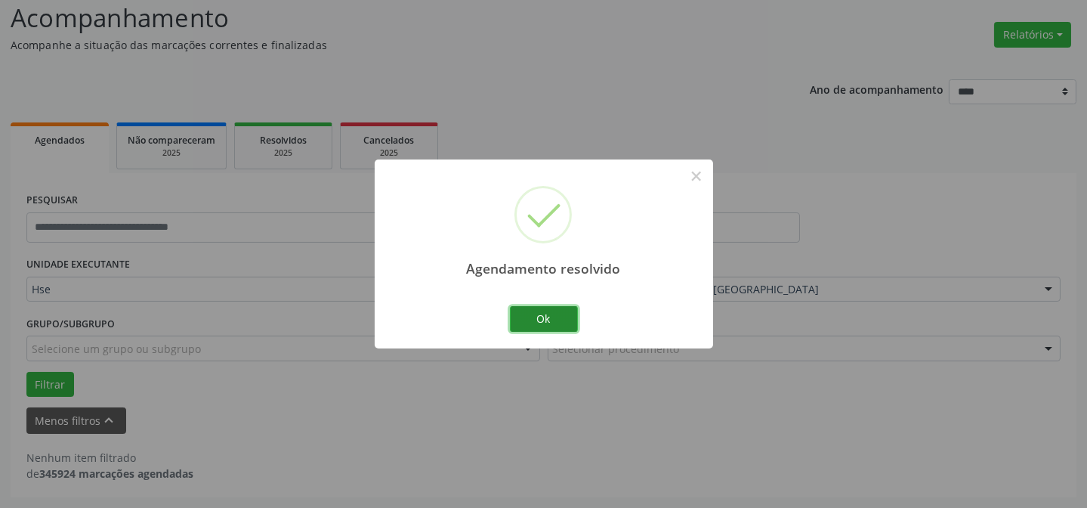
scroll to position [102, 0]
click at [515, 318] on button "Ok" at bounding box center [544, 319] width 68 height 26
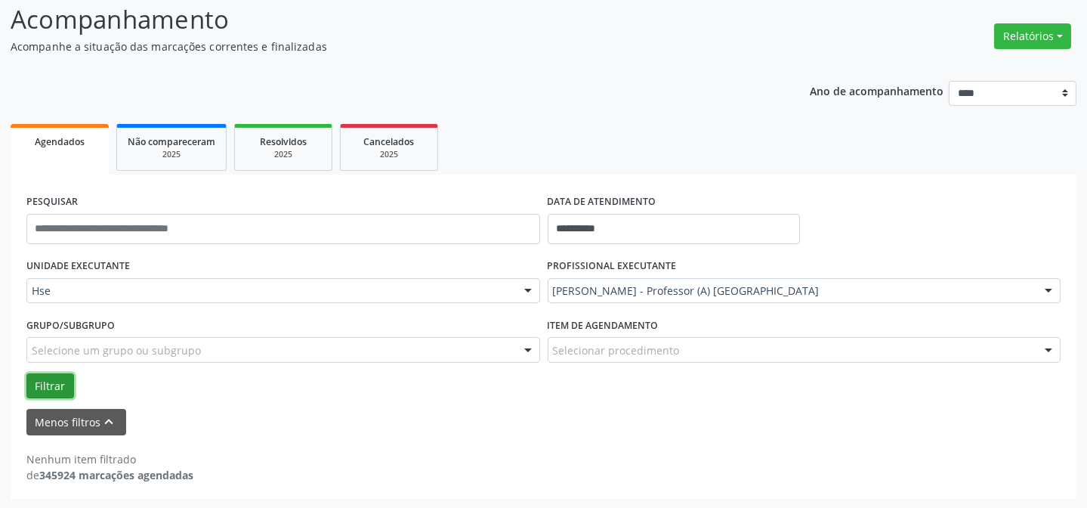
drag, startPoint x: 56, startPoint y: 387, endPoint x: 79, endPoint y: 375, distance: 26.0
click at [57, 387] on button "Filtrar" at bounding box center [50, 386] width 48 height 26
click at [1031, 43] on button "Relatórios" at bounding box center [1032, 36] width 77 height 26
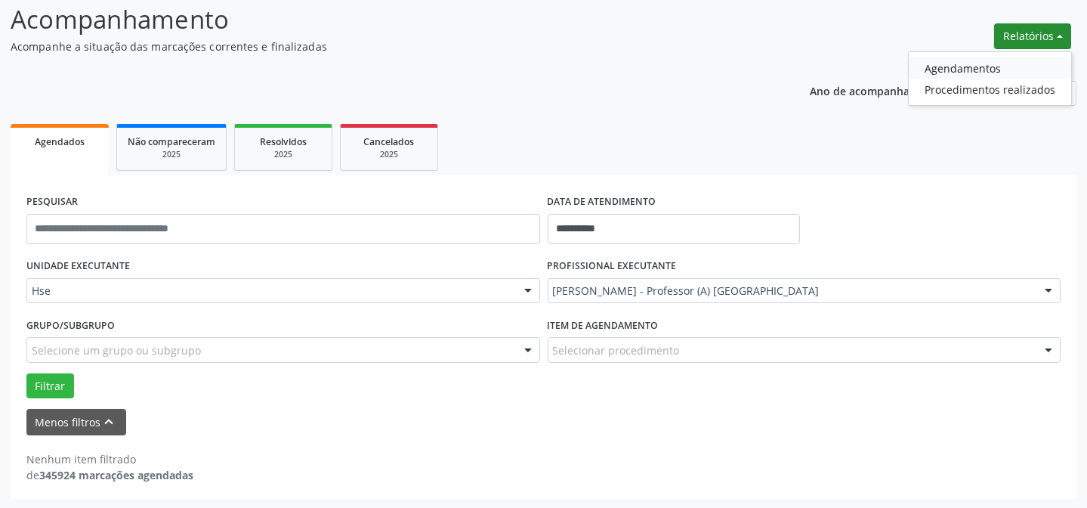
click at [959, 62] on link "Agendamentos" at bounding box center [990, 67] width 162 height 21
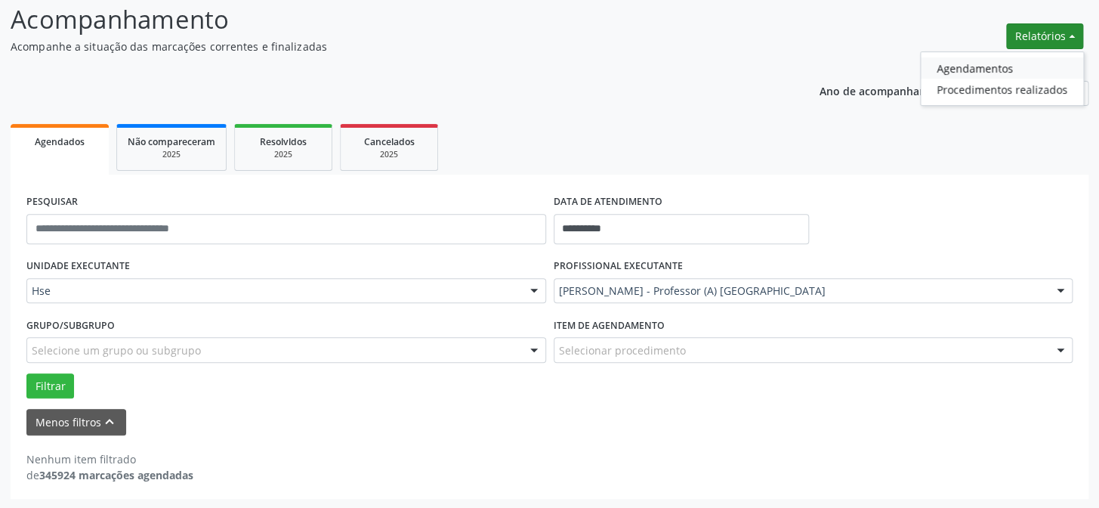
select select "*"
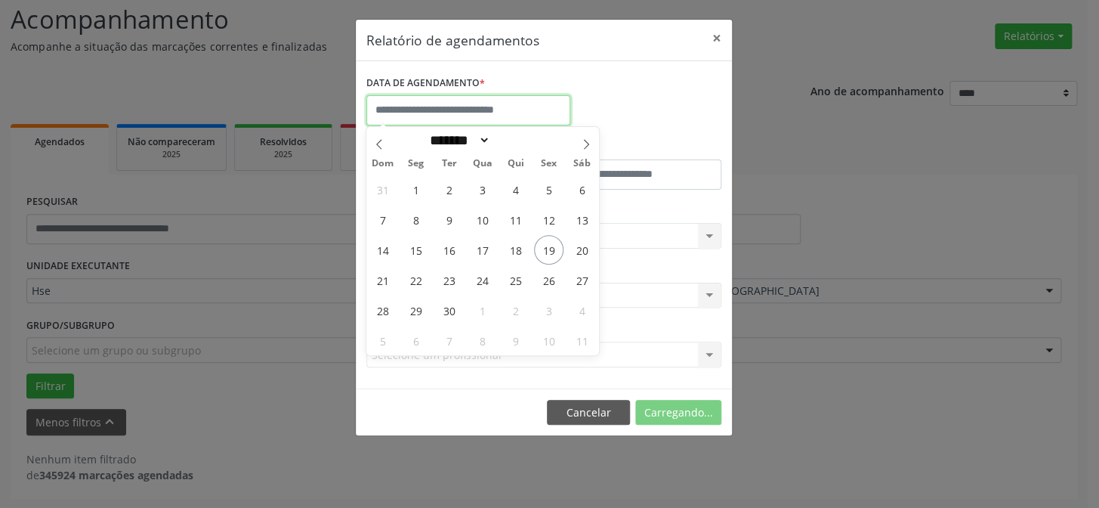
click at [426, 109] on input "text" at bounding box center [468, 110] width 204 height 30
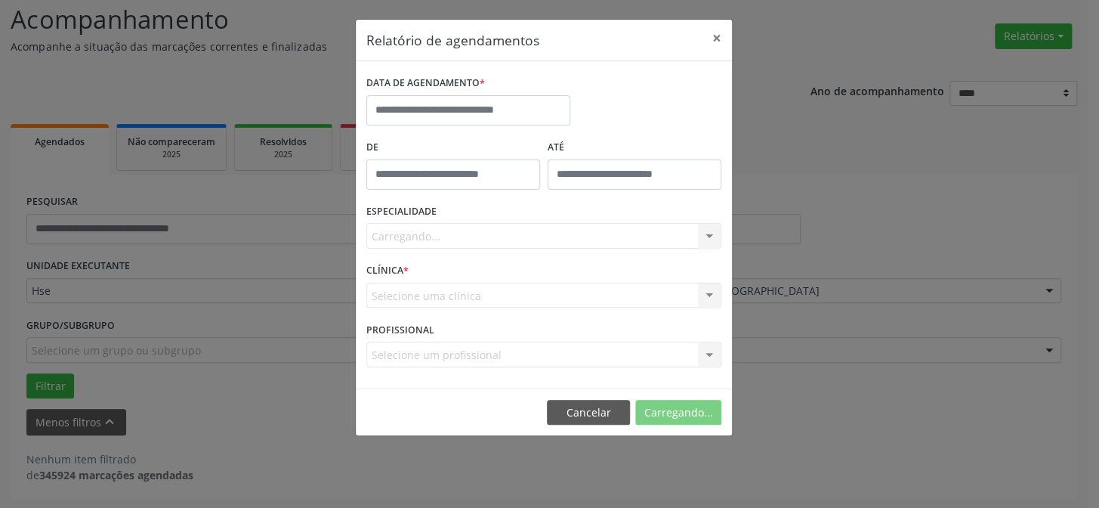
drag, startPoint x: 0, startPoint y: 534, endPoint x: 391, endPoint y: 479, distance: 394.4
click at [85, 406] on html "**********" at bounding box center [549, 152] width 1099 height 508
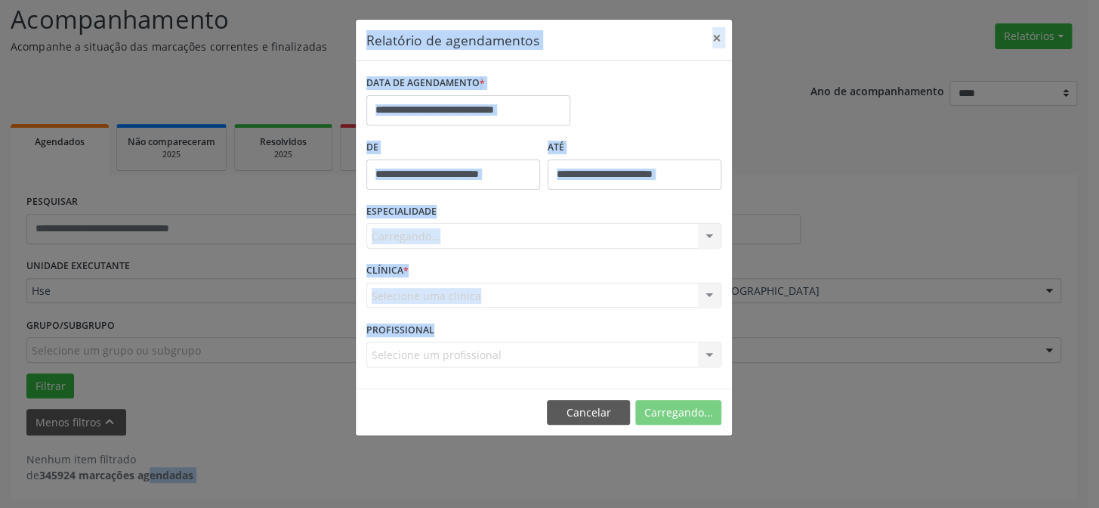
click at [596, 219] on div "ESPECIALIDADE [GEOGRAPHIC_DATA]... Todas as especialidades Alergologia Angiolog…" at bounding box center [544, 229] width 363 height 59
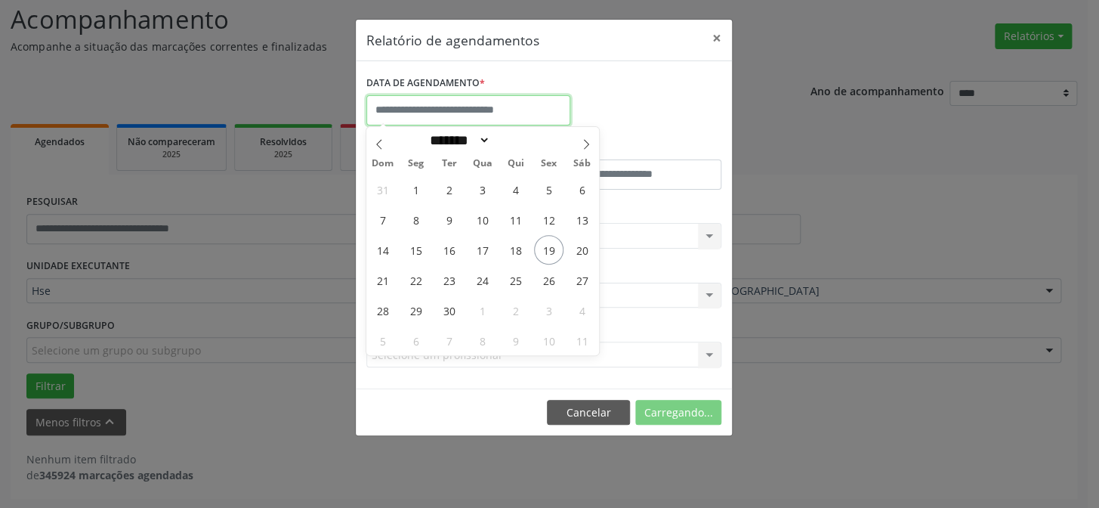
click at [425, 116] on input "text" at bounding box center [468, 110] width 204 height 30
click at [545, 251] on span "19" at bounding box center [548, 249] width 29 height 29
type input "**********"
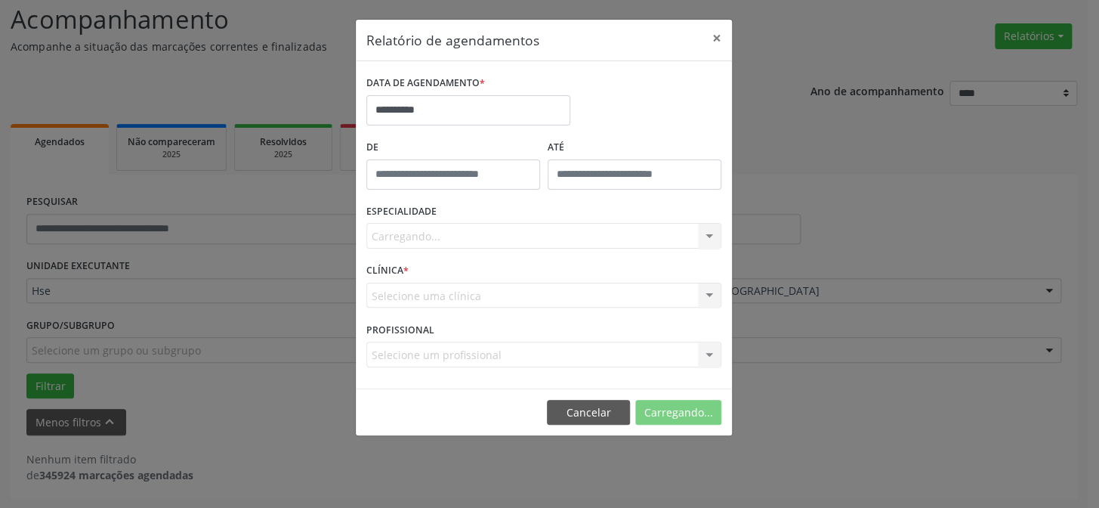
click at [513, 242] on div "Carregando... Todas as especialidades Alergologia Angiologia Arritmologia Cardi…" at bounding box center [543, 236] width 355 height 26
click at [604, 408] on button "Cancelar" at bounding box center [588, 413] width 83 height 26
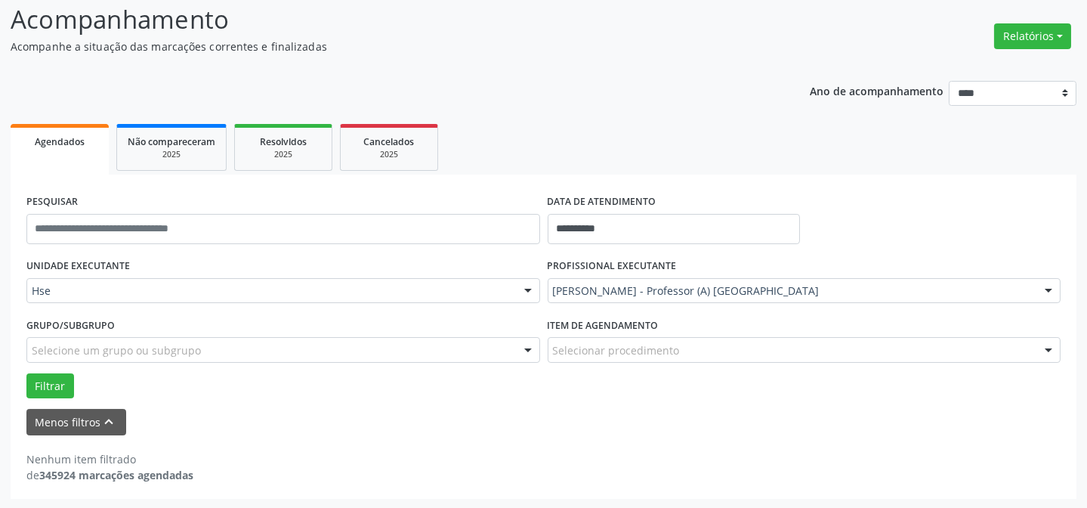
drag, startPoint x: 1030, startPoint y: 39, endPoint x: 1015, endPoint y: 51, distance: 19.3
click at [1030, 40] on button "Relatórios" at bounding box center [1032, 36] width 77 height 26
click at [931, 63] on link "Agendamentos" at bounding box center [990, 67] width 162 height 21
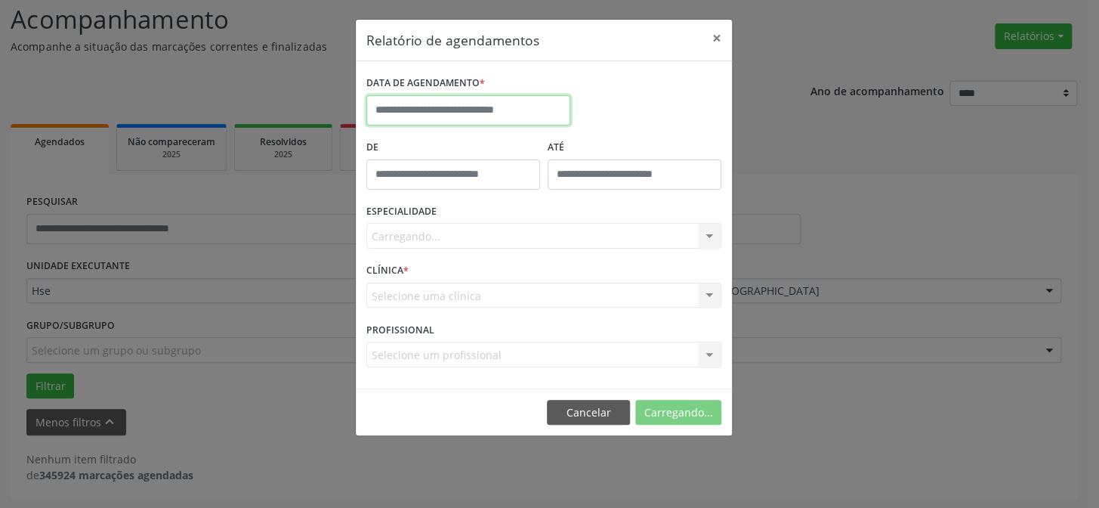
click at [528, 112] on input "text" at bounding box center [468, 110] width 204 height 30
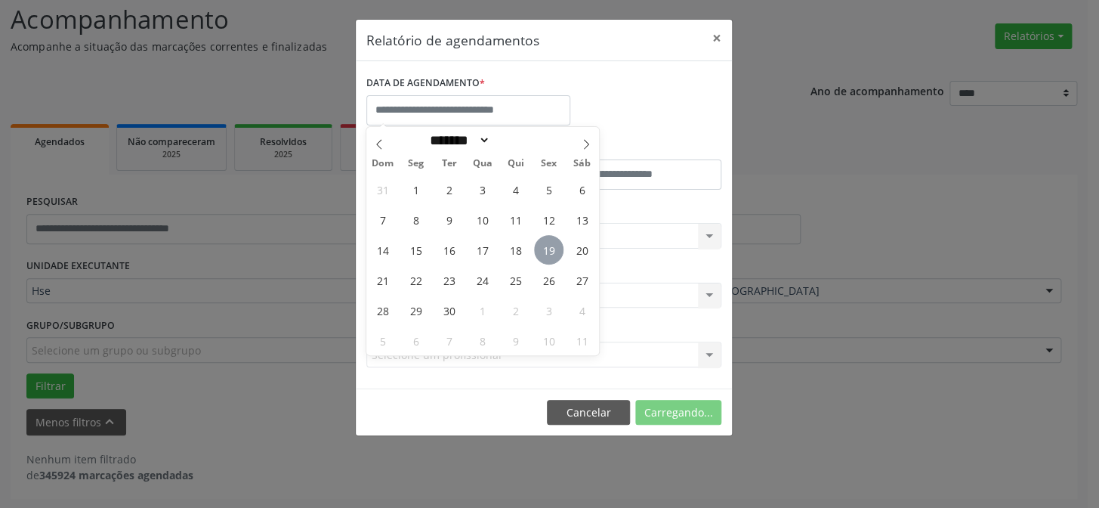
click at [547, 243] on span "19" at bounding box center [548, 249] width 29 height 29
type input "**********"
click at [547, 243] on span "19" at bounding box center [548, 249] width 29 height 29
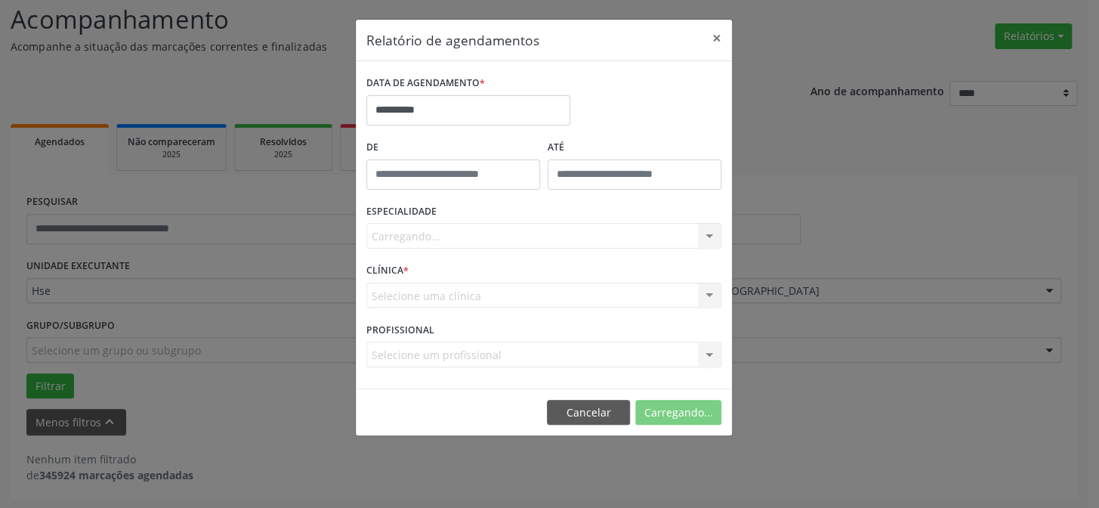
click at [500, 232] on div "Carregando... Todas as especialidades Alergologia Angiologia Arritmologia Cardi…" at bounding box center [543, 236] width 355 height 26
click at [428, 244] on div "Seleciona uma especialidade" at bounding box center [543, 236] width 355 height 26
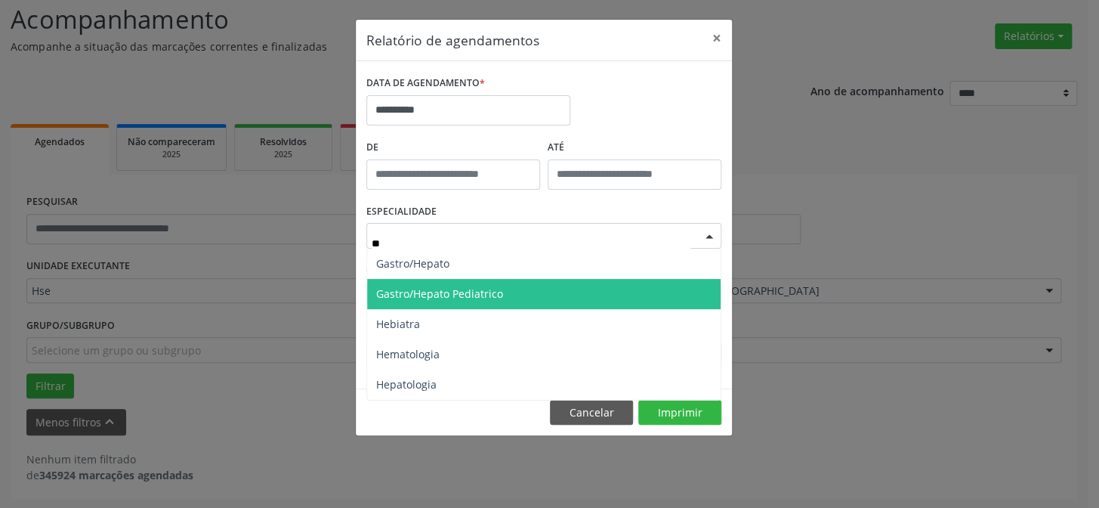
type input "***"
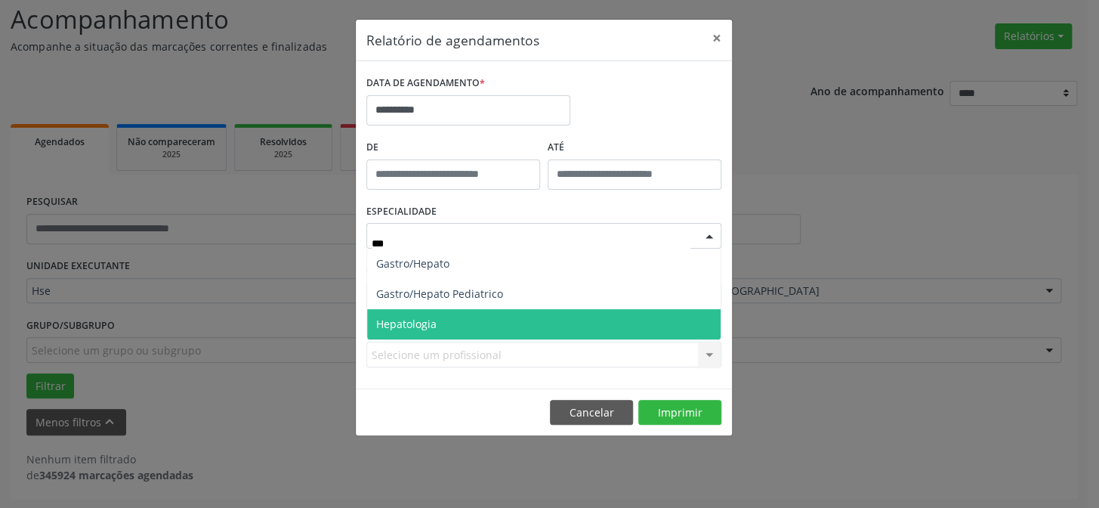
click at [433, 326] on span "Hepatologia" at bounding box center [406, 324] width 60 height 14
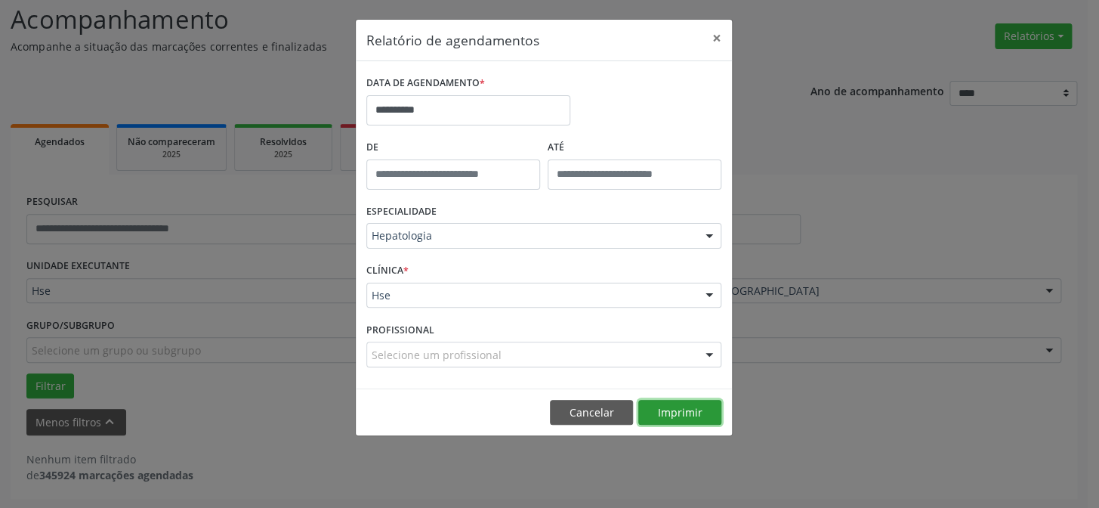
click at [664, 409] on button "Imprimir" at bounding box center [679, 413] width 83 height 26
